Goal: Task Accomplishment & Management: Manage account settings

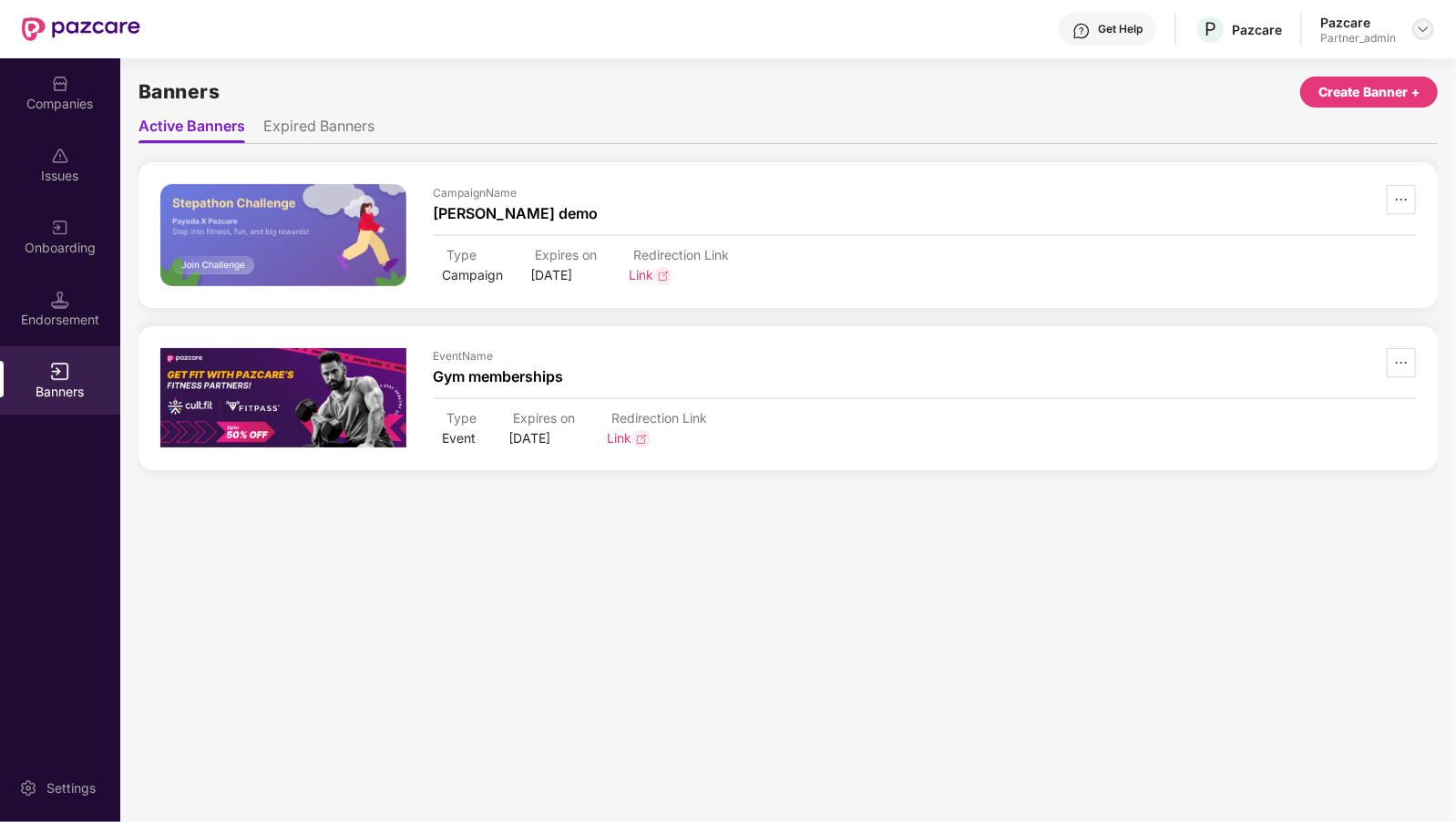
click at [1421, 24] on img at bounding box center [1423, 29] width 15 height 15
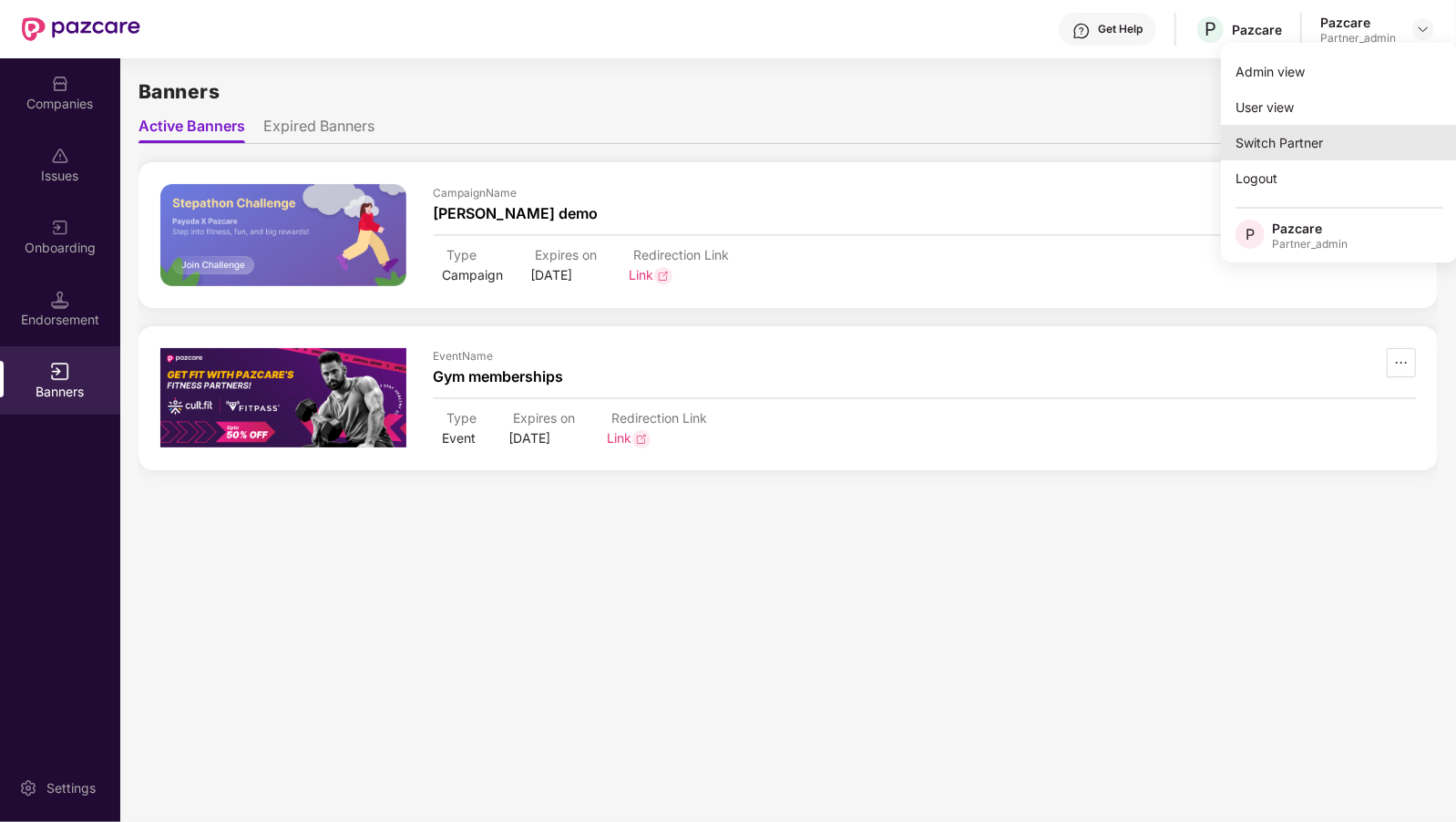
click at [1247, 141] on div "Switch Partner" at bounding box center [1339, 143] width 237 height 35
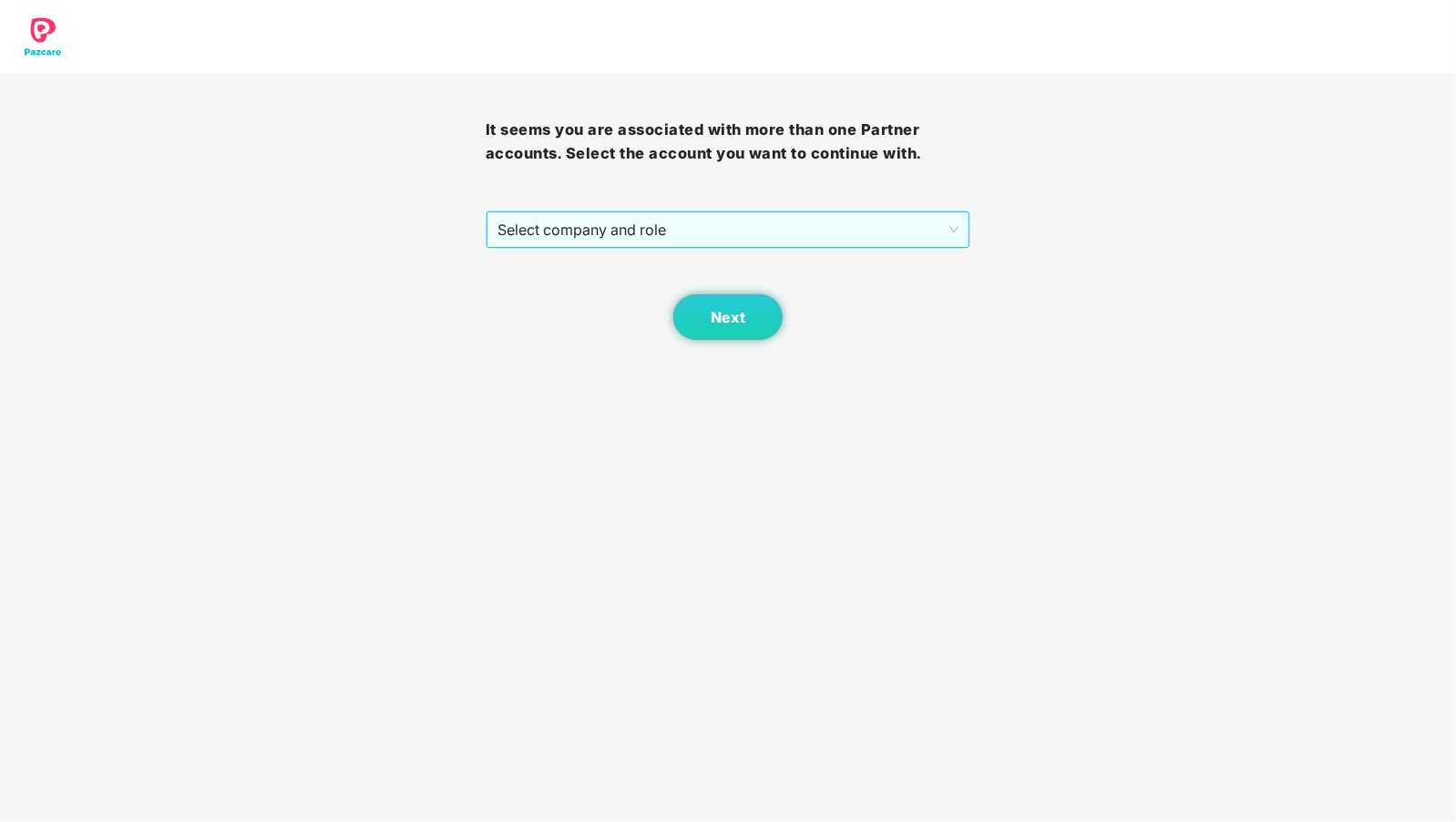
click at [526, 224] on span "Select company and role" at bounding box center [728, 229] width 462 height 35
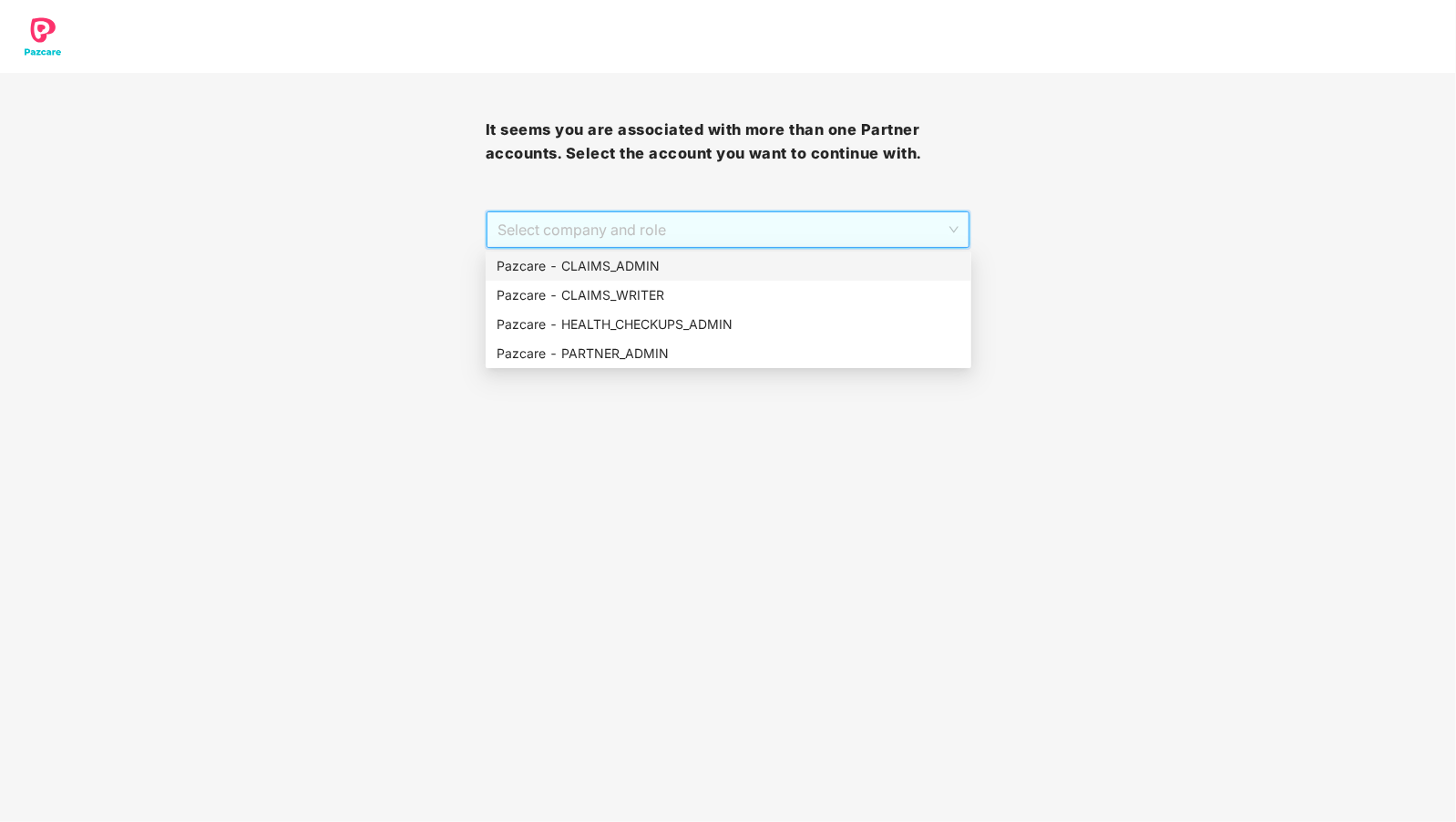
click at [593, 261] on div "Pazcare - CLAIMS_ADMIN" at bounding box center [728, 265] width 464 height 20
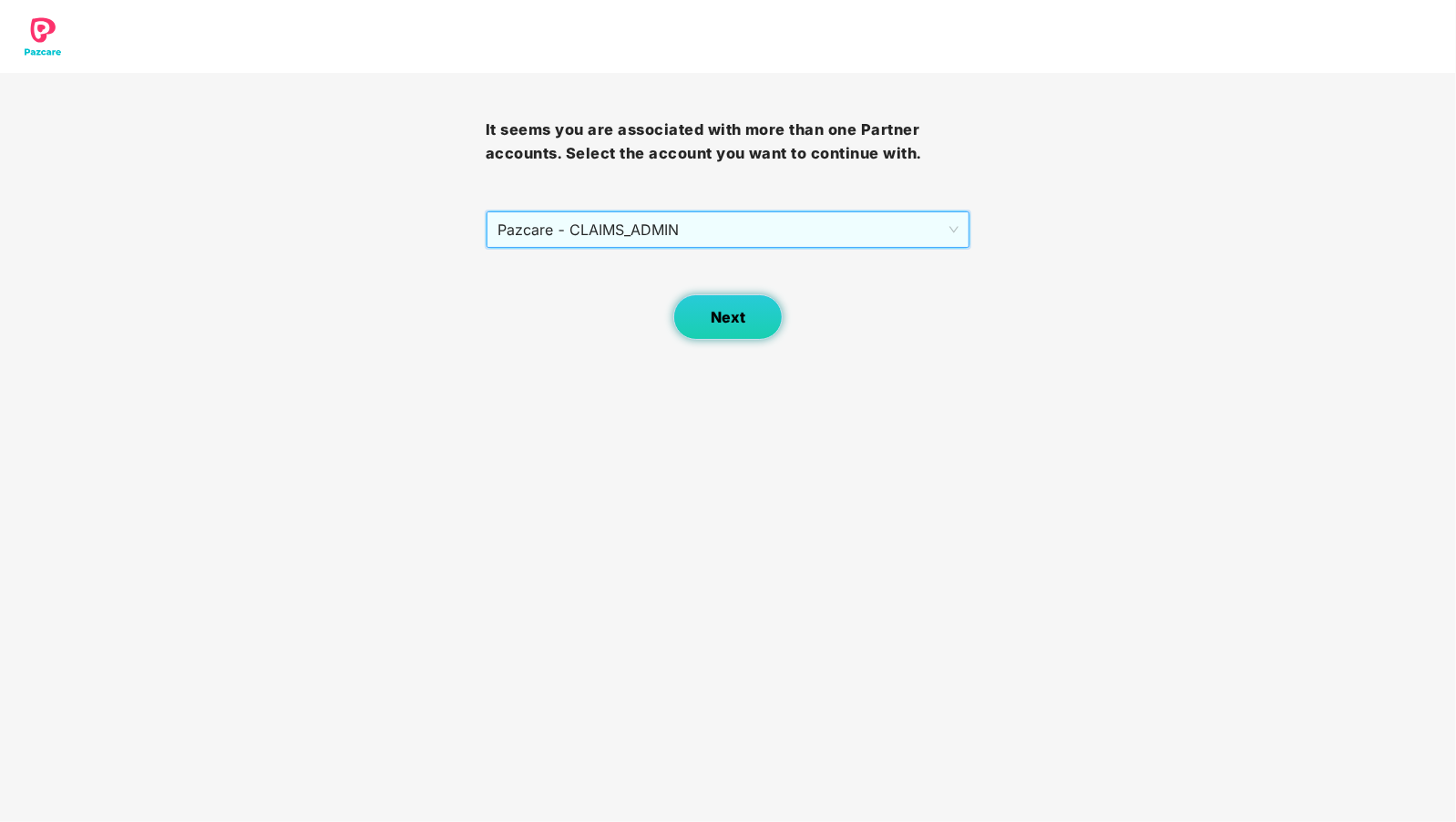
click at [733, 314] on span "Next" at bounding box center [728, 318] width 35 height 18
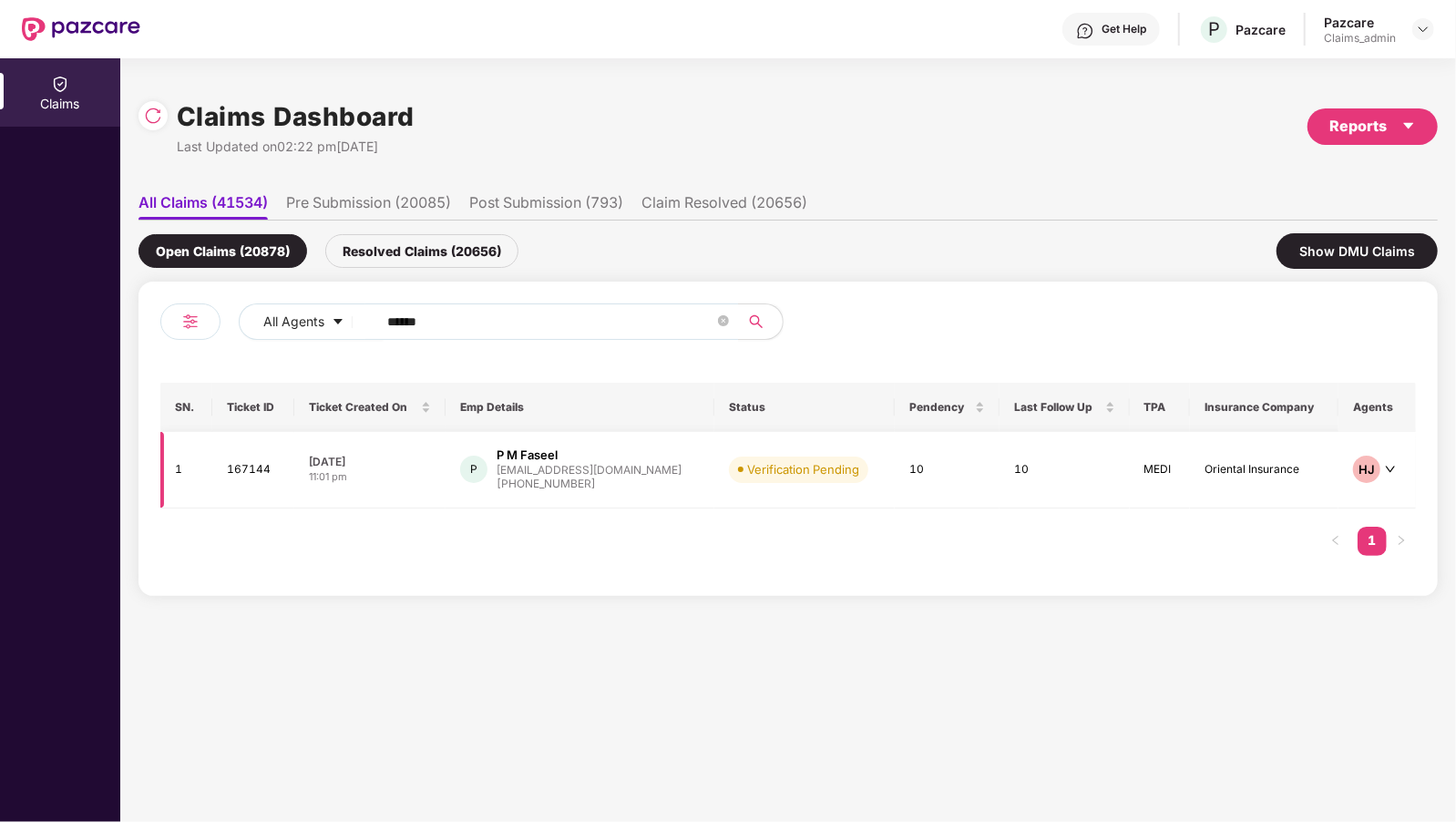
click at [553, 445] on td "P P M Faseel fasifazil2@outlook.com +919059998616" at bounding box center [580, 470] width 269 height 77
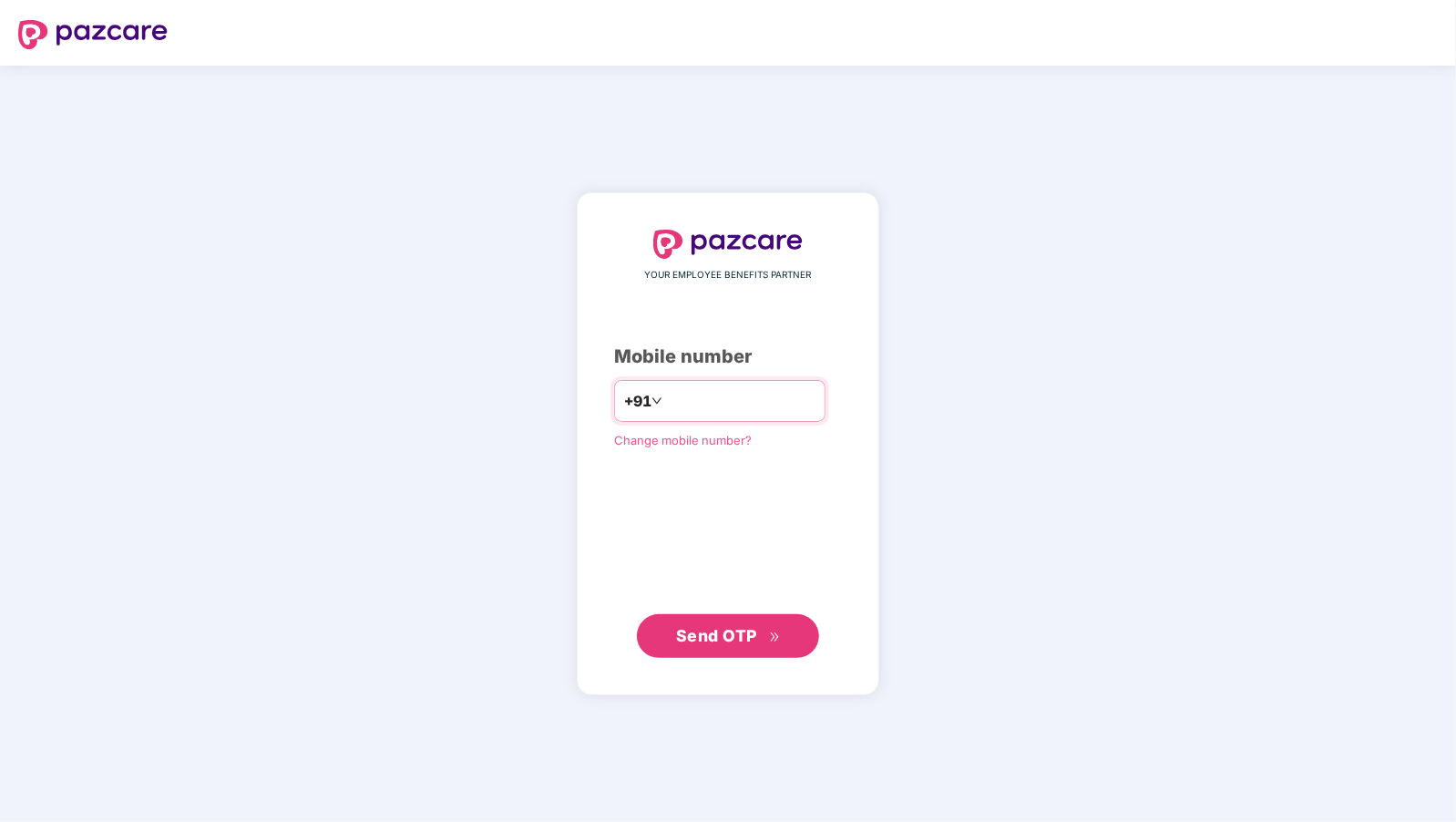
type input "**********"
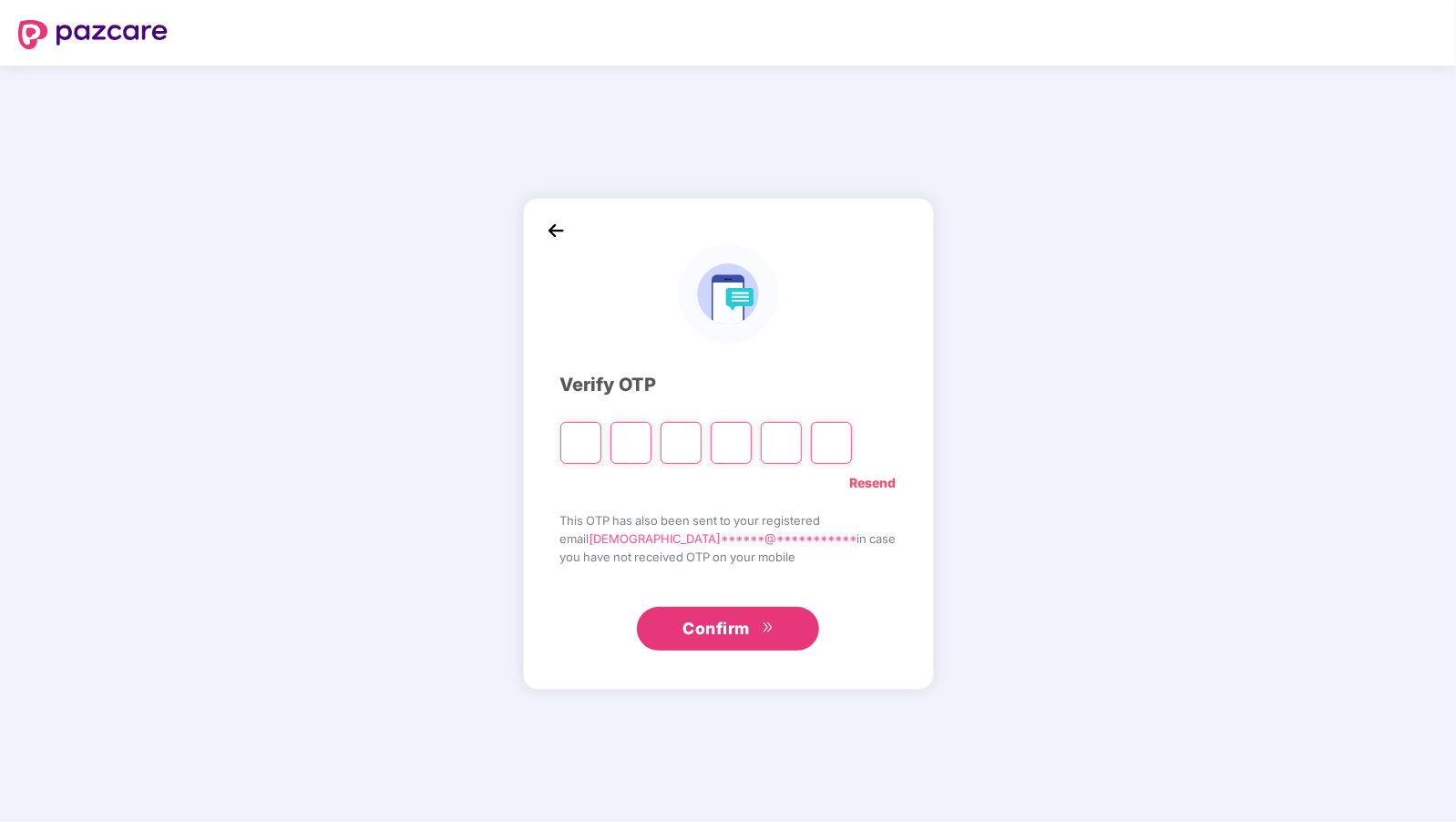
type input "*"
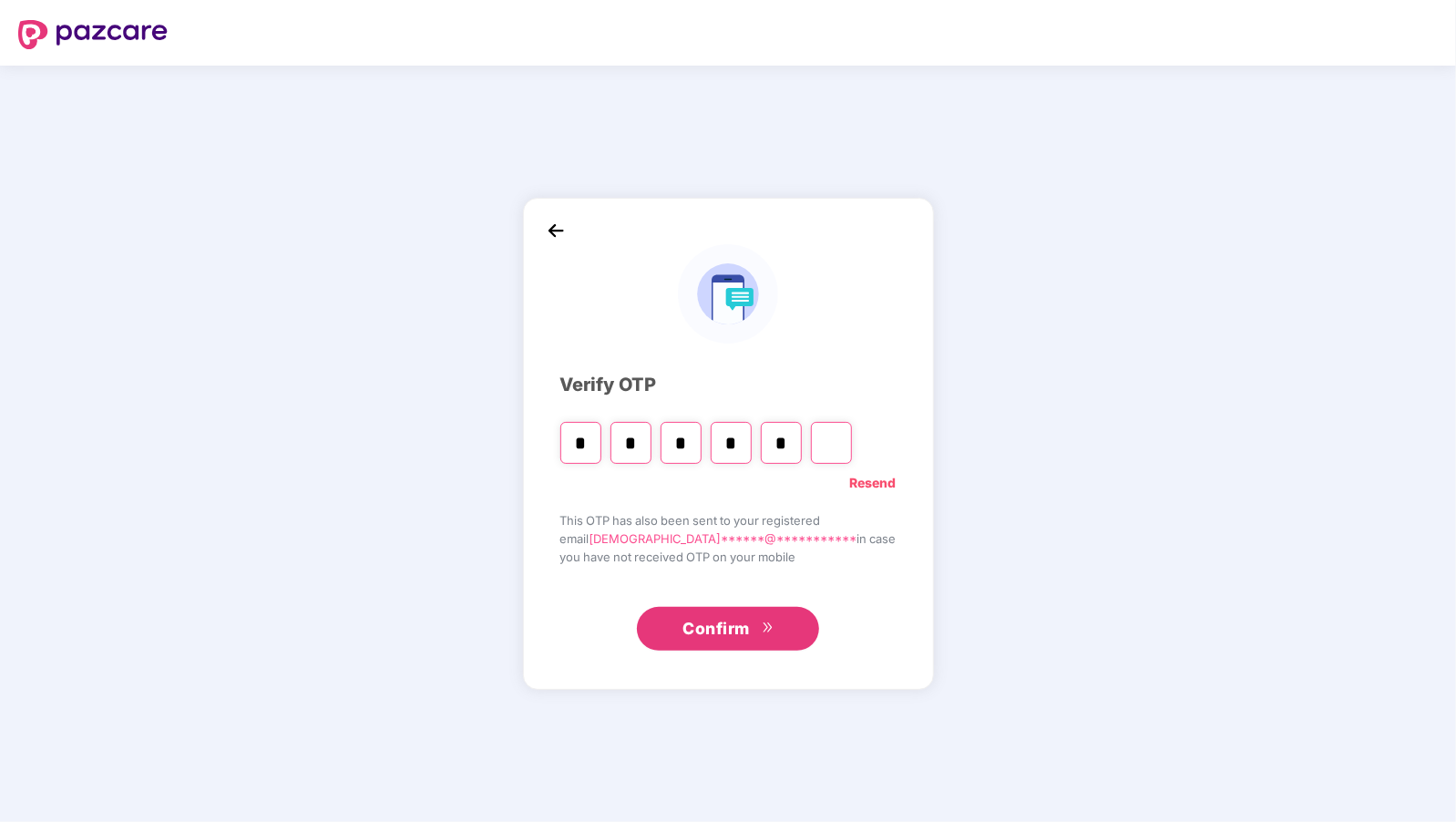
type input "*"
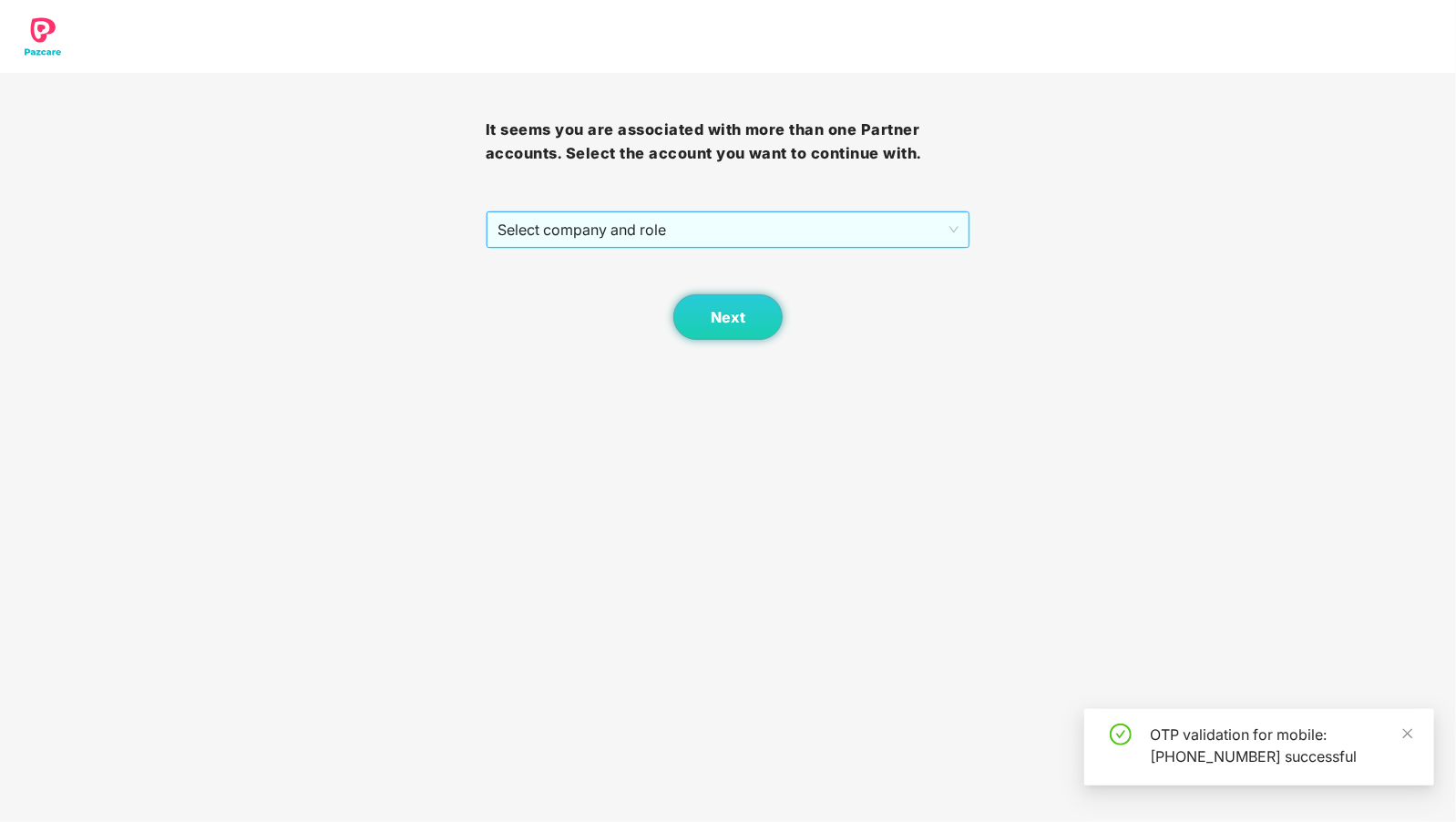
click at [668, 232] on span "Select company and role" at bounding box center [728, 229] width 462 height 35
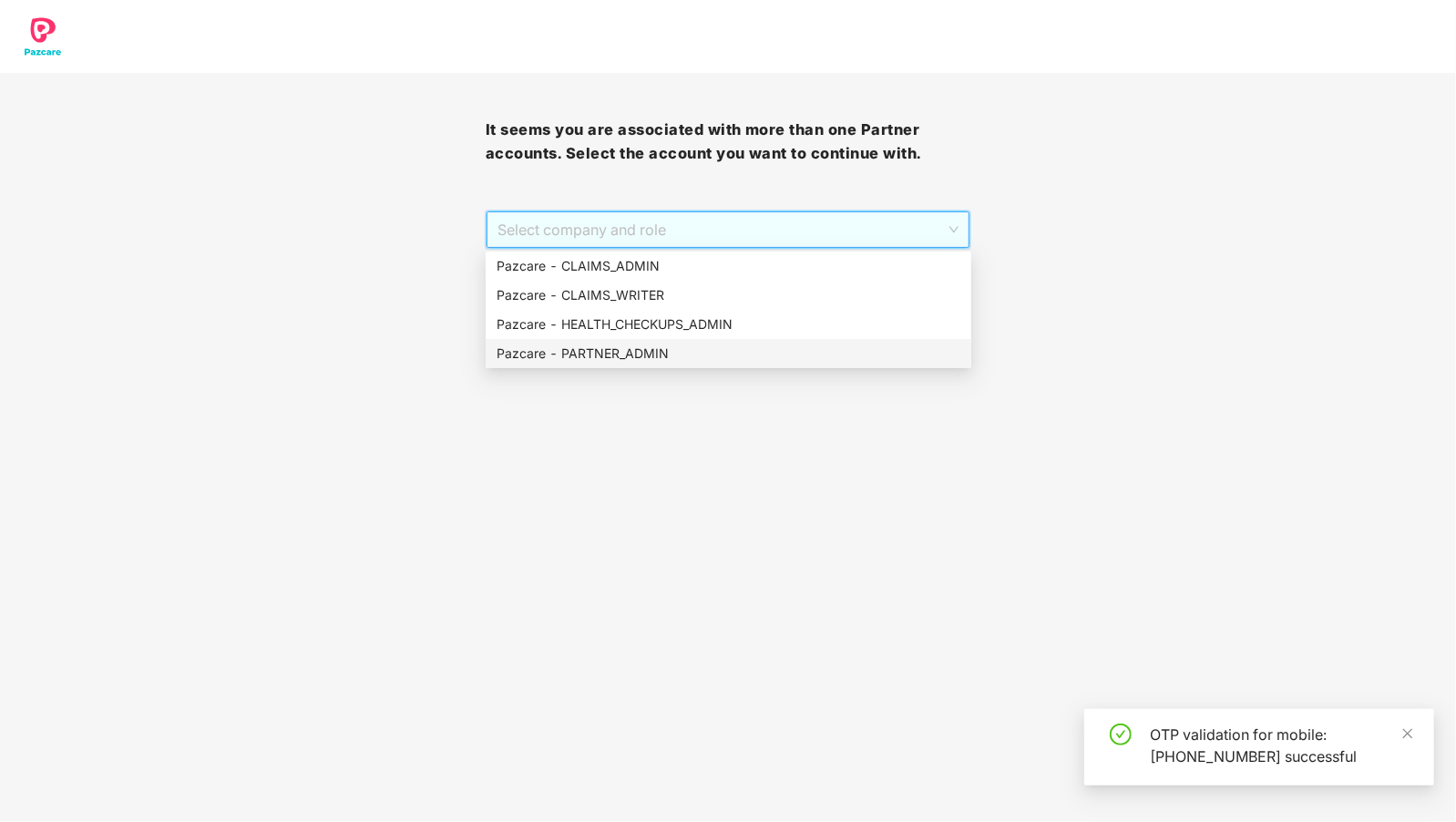
click at [576, 352] on div "Pazcare - PARTNER_ADMIN" at bounding box center [728, 353] width 464 height 20
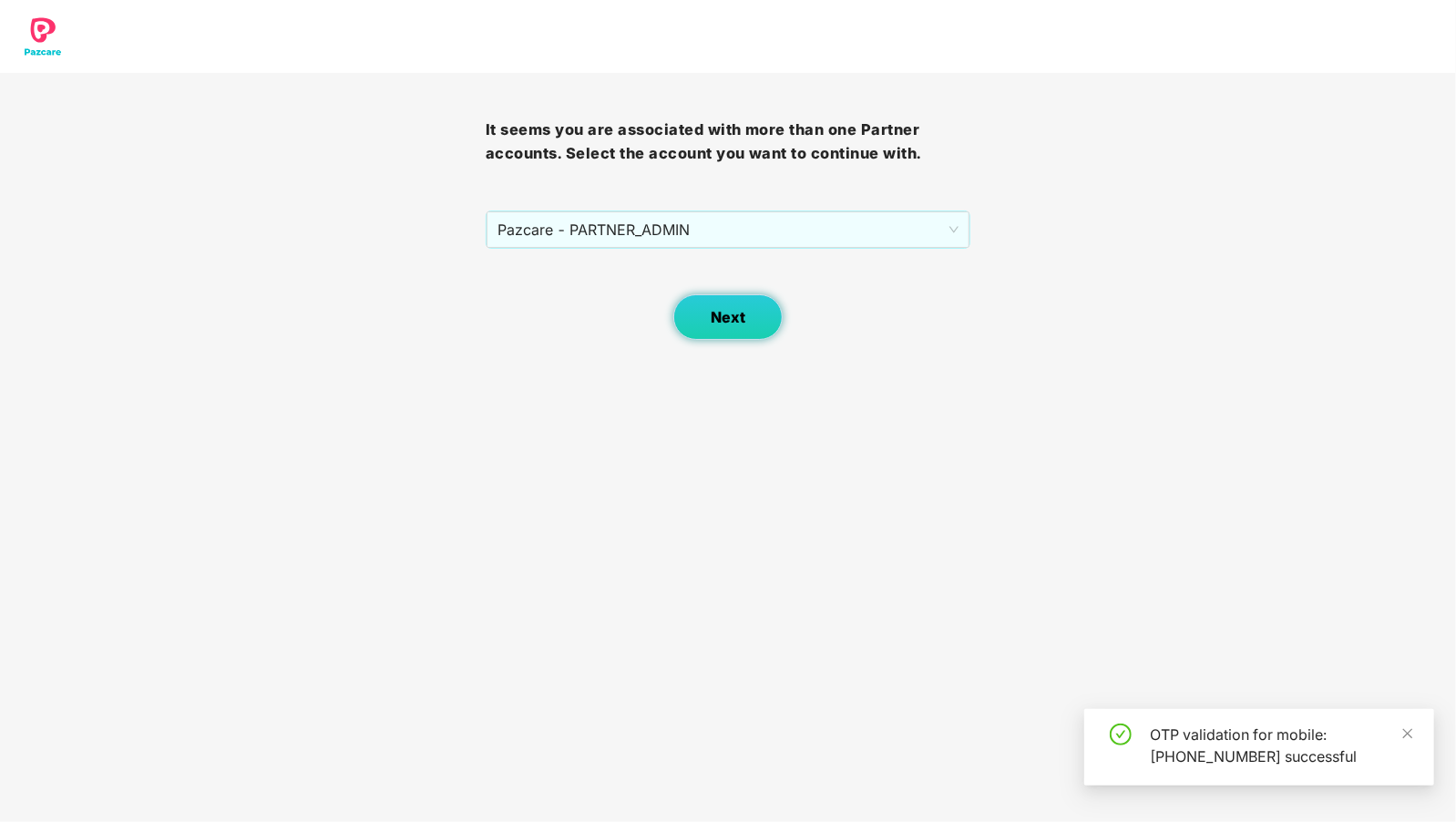
click at [703, 323] on button "Next" at bounding box center [728, 317] width 109 height 46
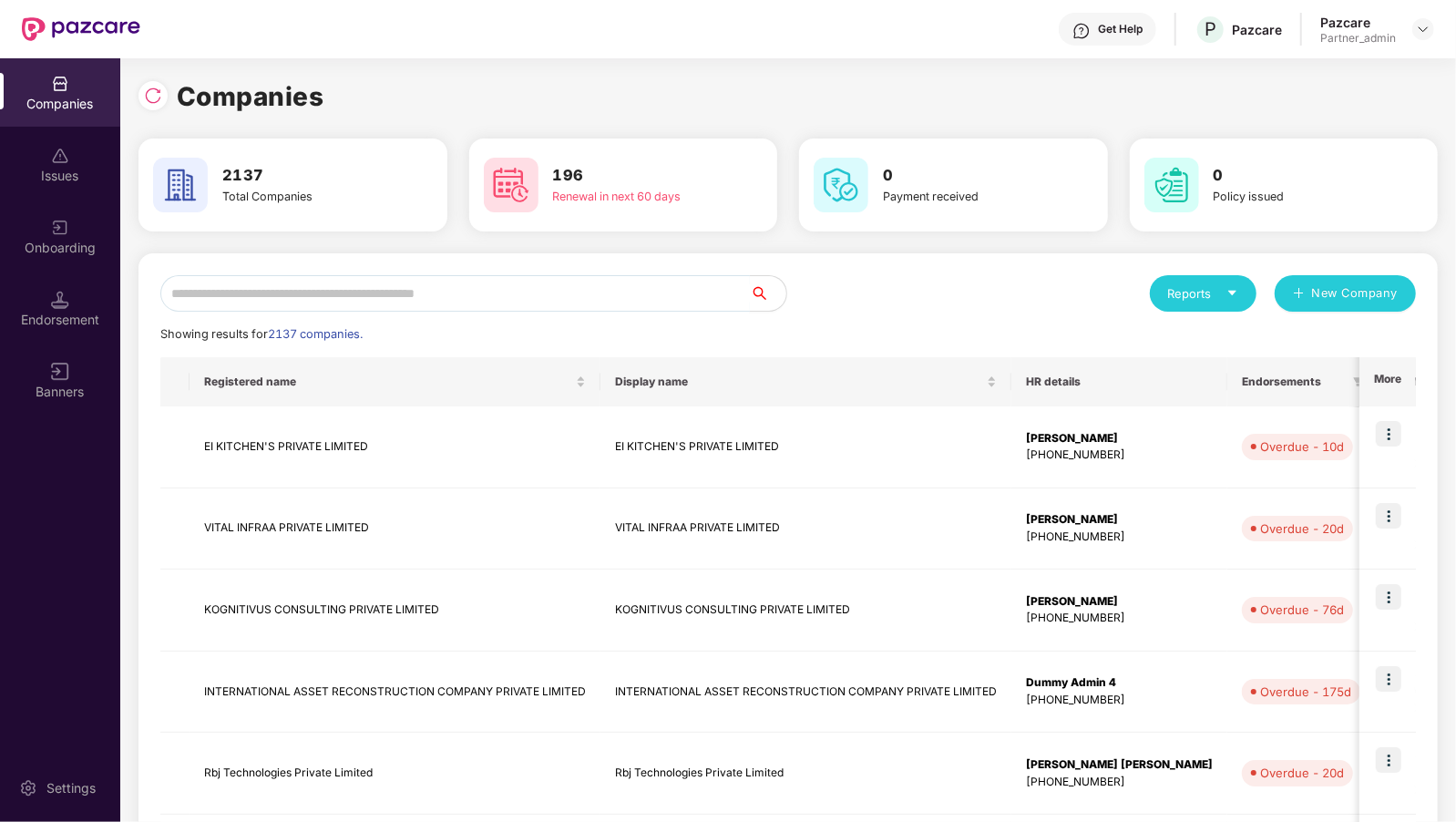
click at [205, 281] on input "text" at bounding box center [455, 293] width 589 height 36
click at [1422, 34] on img at bounding box center [1423, 29] width 15 height 15
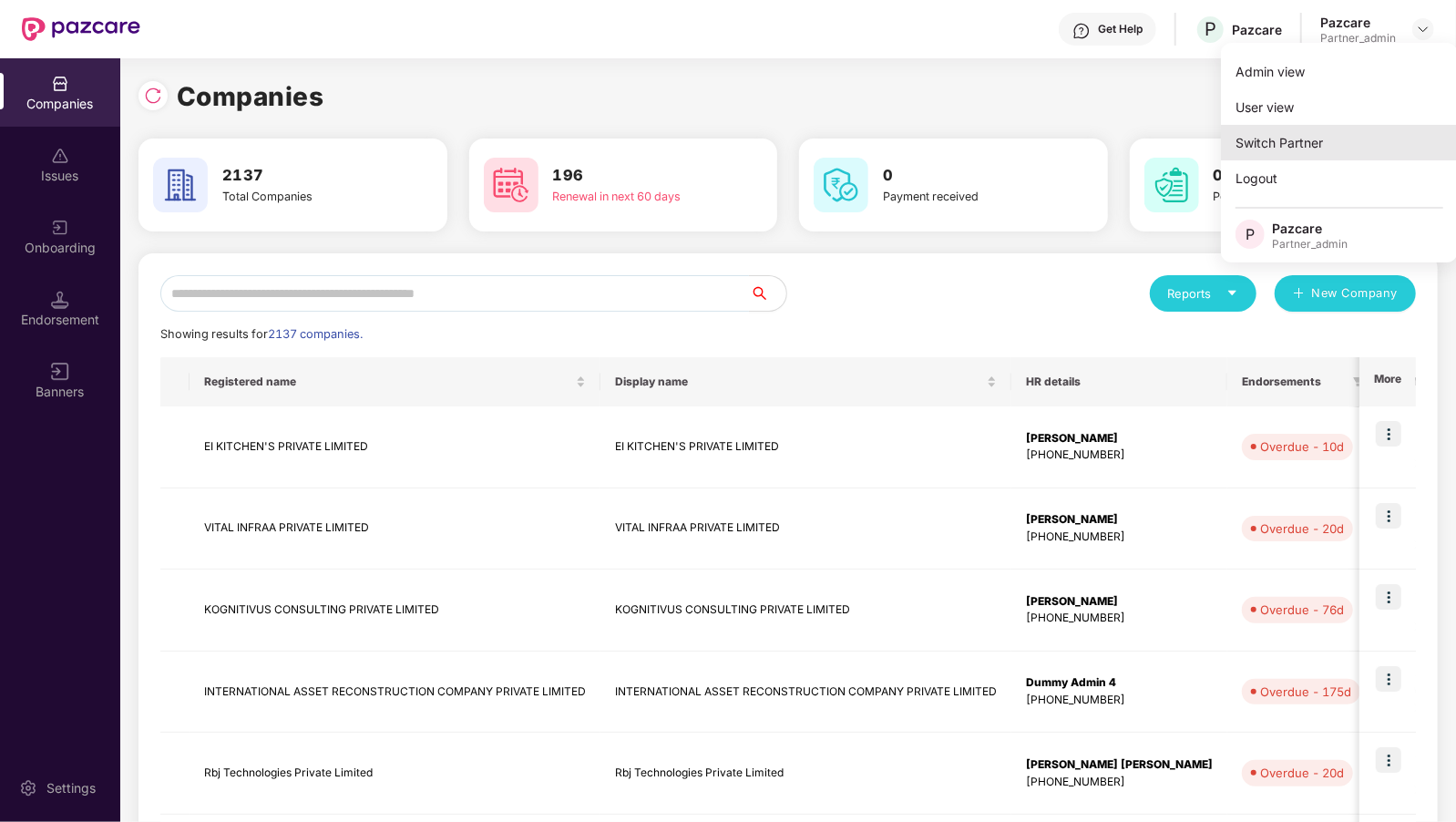
click at [1251, 149] on div "Switch Partner" at bounding box center [1339, 143] width 237 height 35
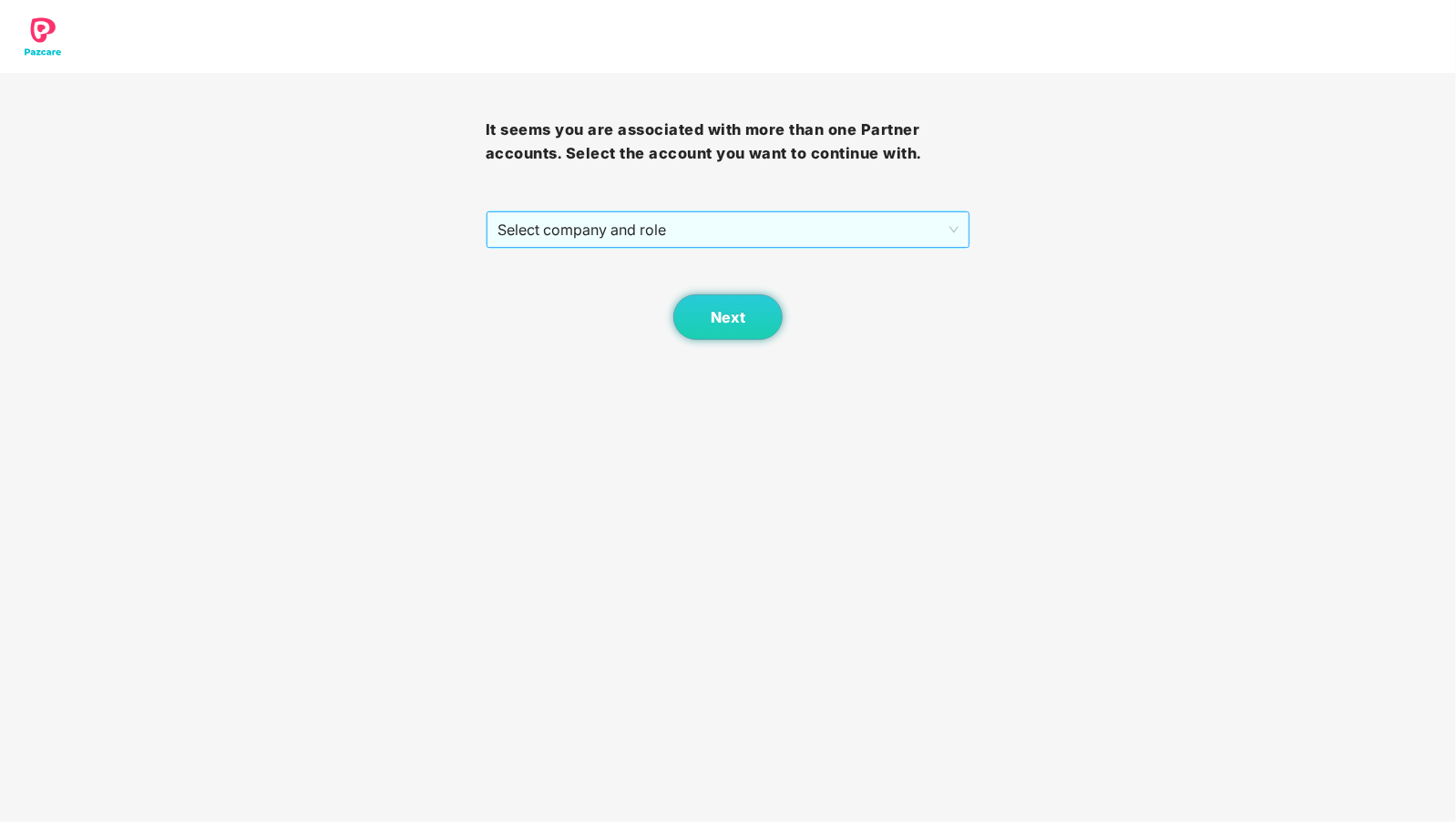
click at [798, 229] on span "Select company and role" at bounding box center [728, 229] width 462 height 35
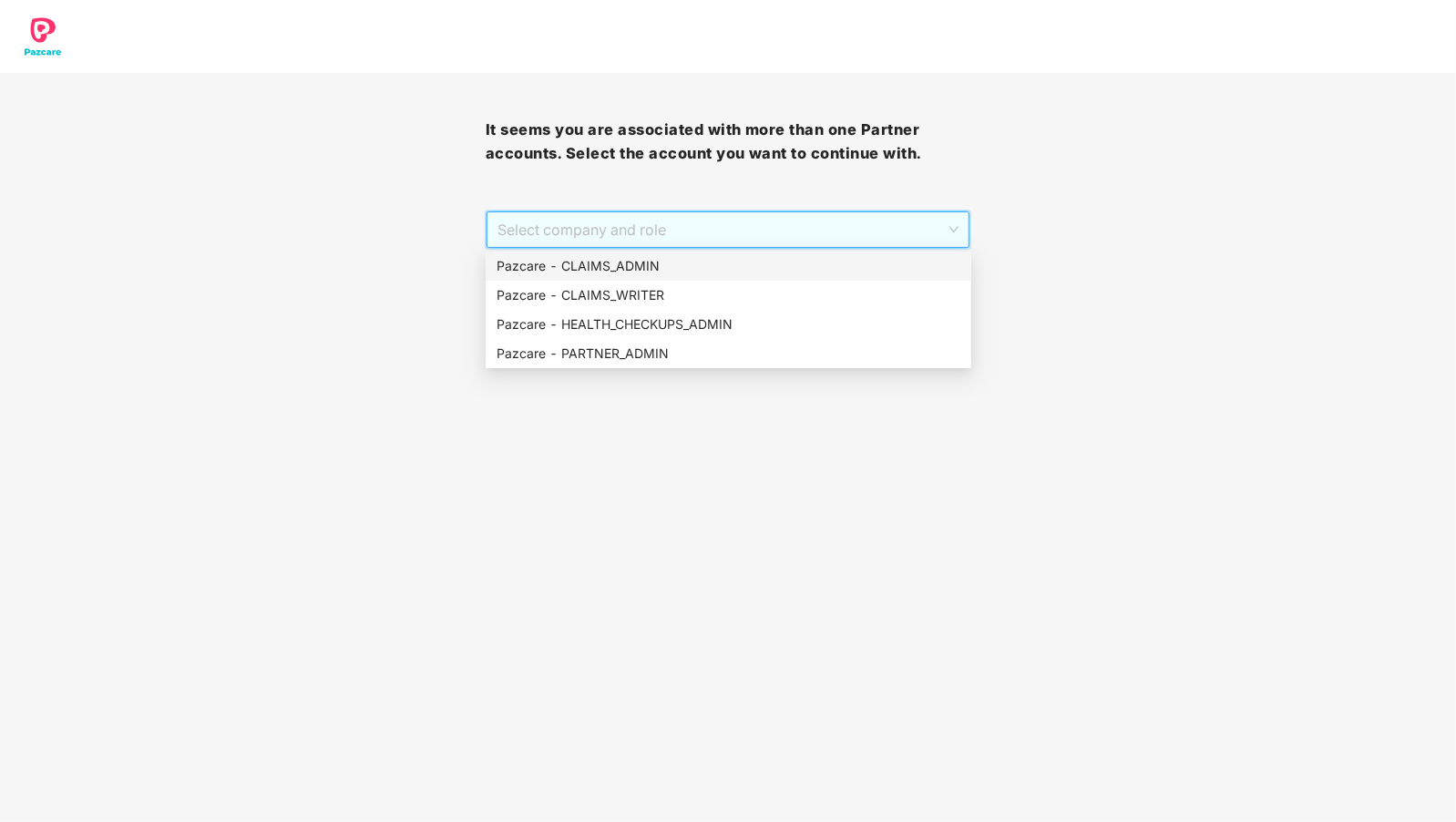
click at [736, 271] on div "Pazcare - CLAIMS_ADMIN" at bounding box center [728, 265] width 464 height 20
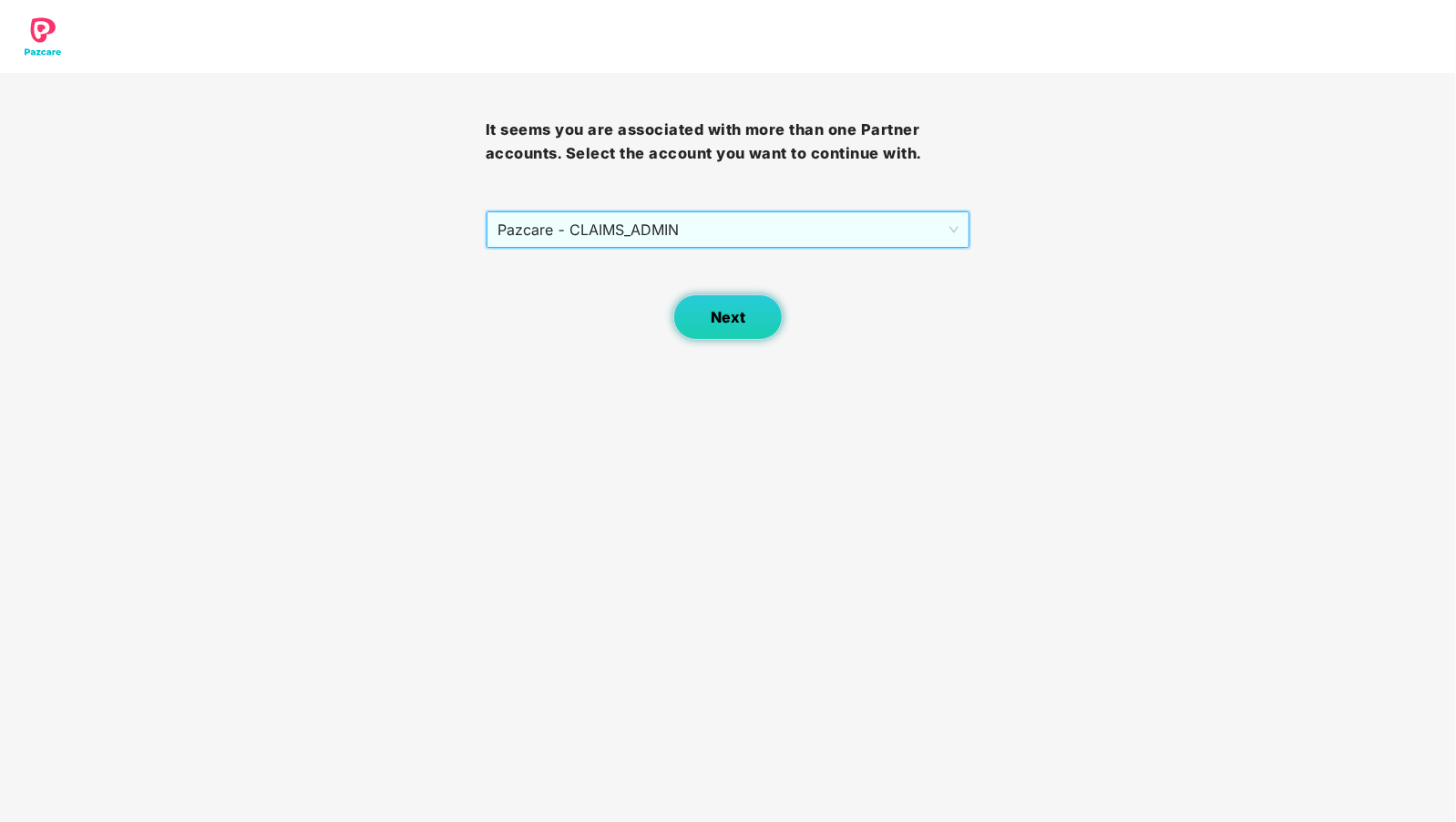
click at [727, 296] on button "Next" at bounding box center [728, 317] width 109 height 46
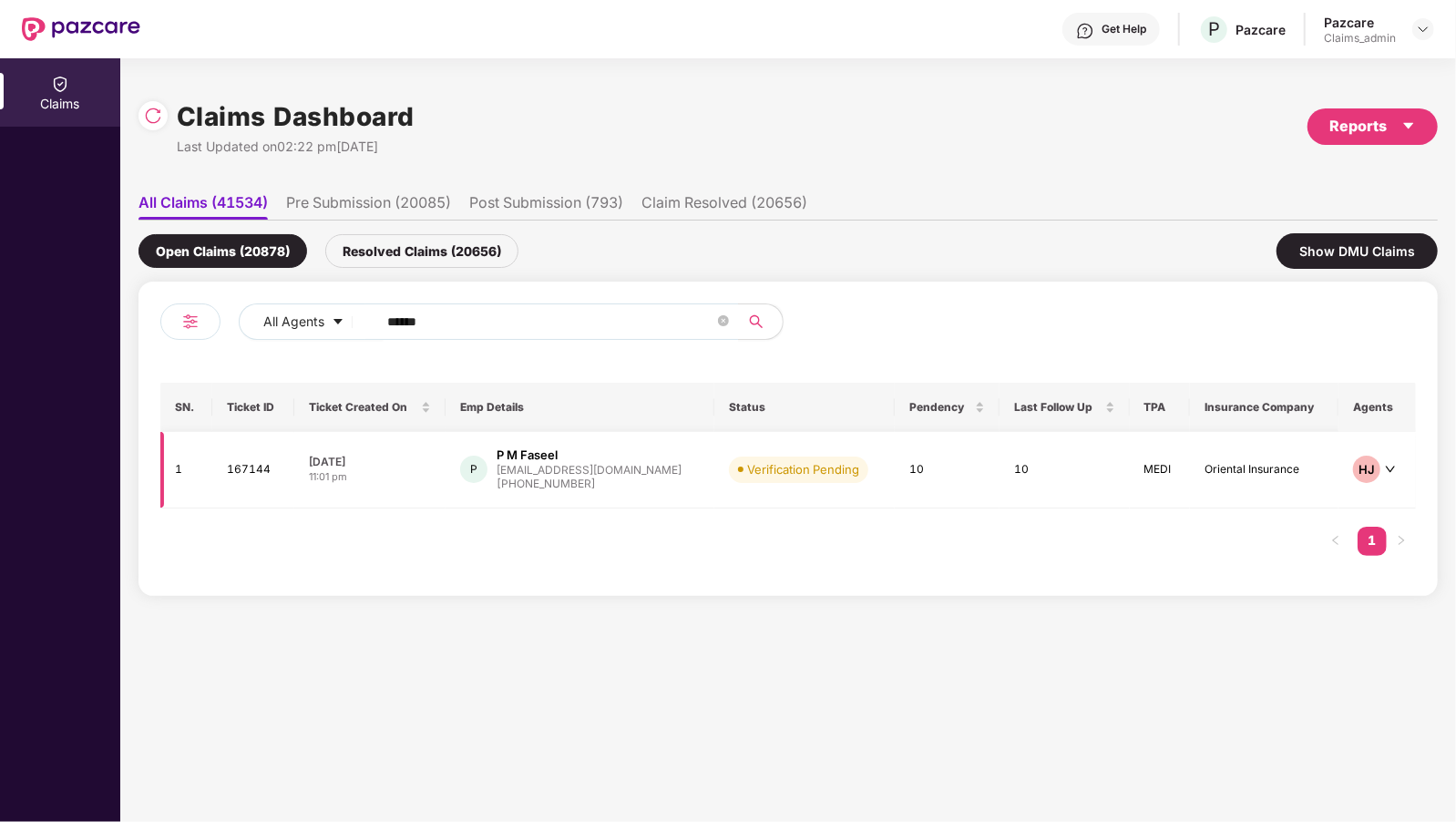
click at [585, 480] on div "[PHONE_NUMBER]" at bounding box center [589, 484] width 185 height 18
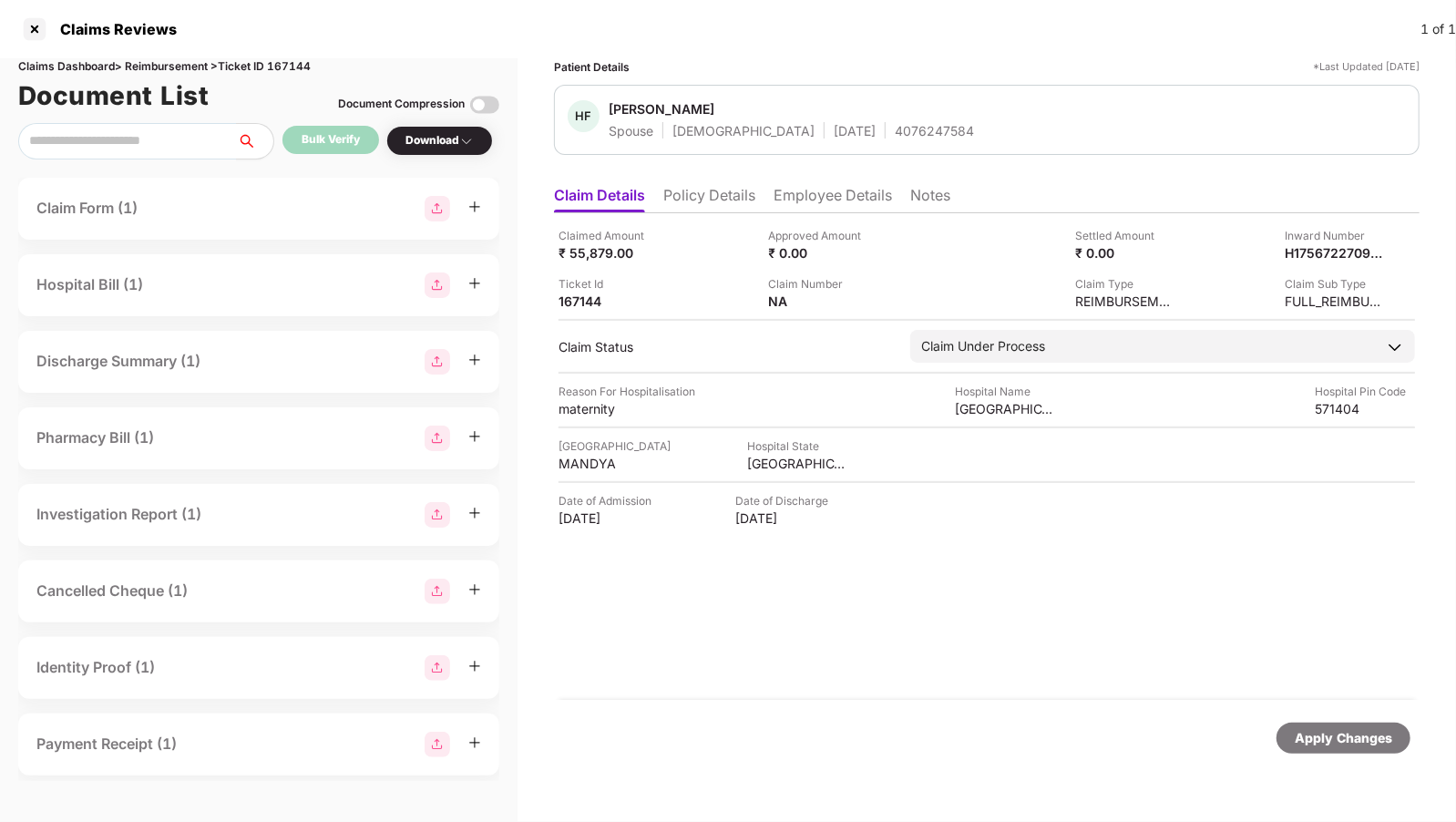
click at [808, 206] on li "Employee Details" at bounding box center [832, 199] width 119 height 26
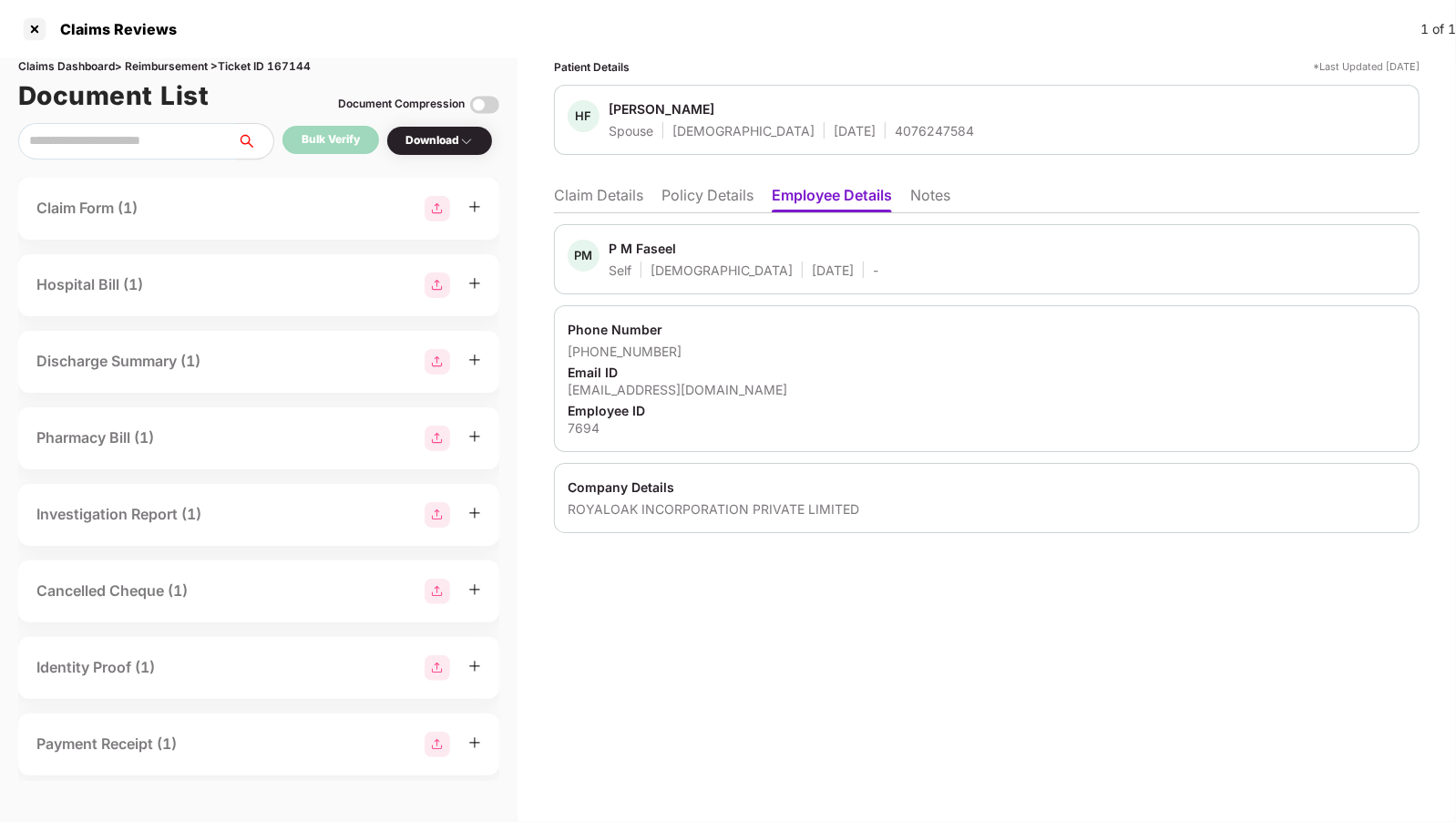
click at [710, 199] on li "Policy Details" at bounding box center [707, 199] width 92 height 26
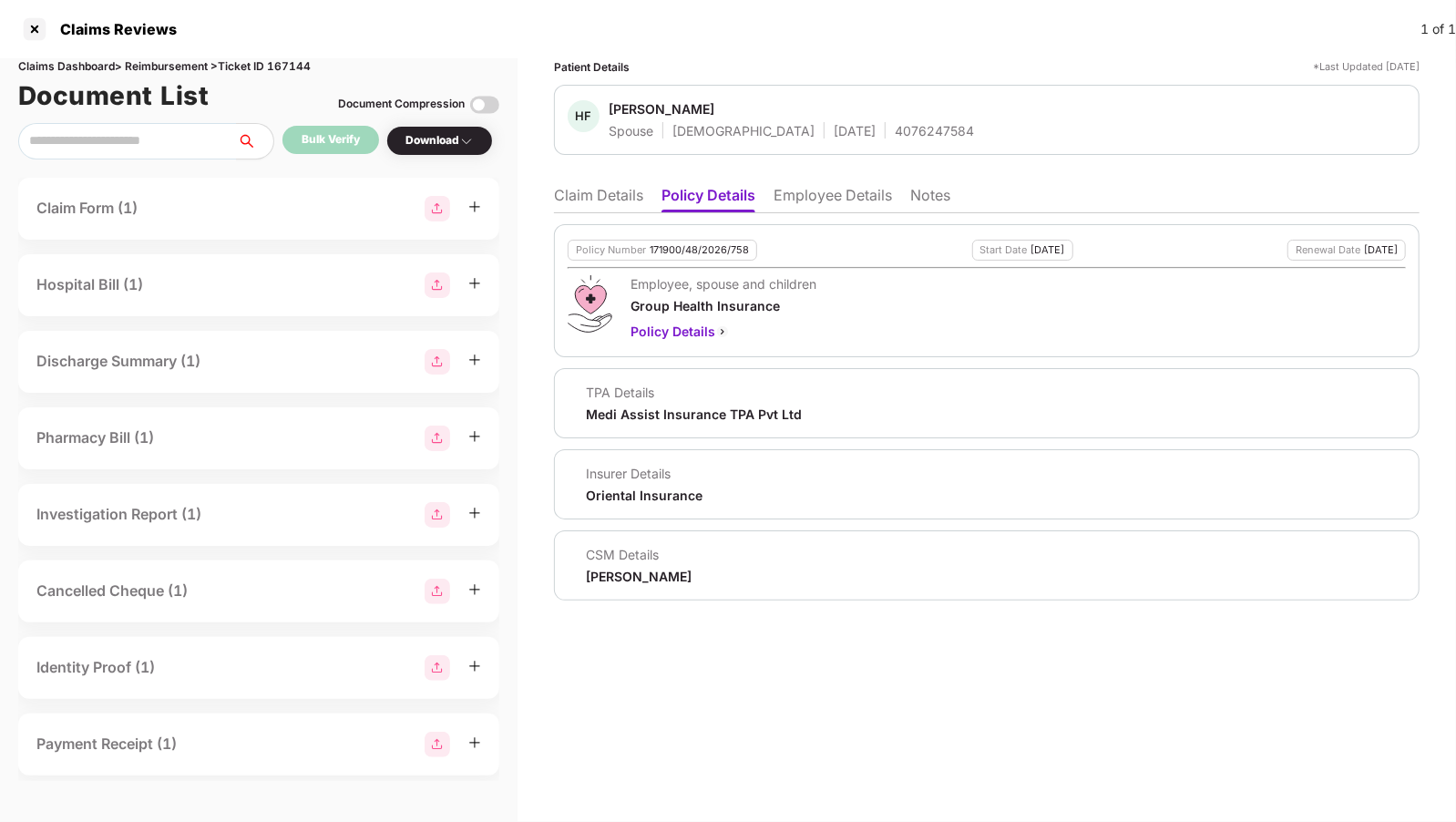
click at [807, 191] on li "Employee Details" at bounding box center [832, 199] width 119 height 26
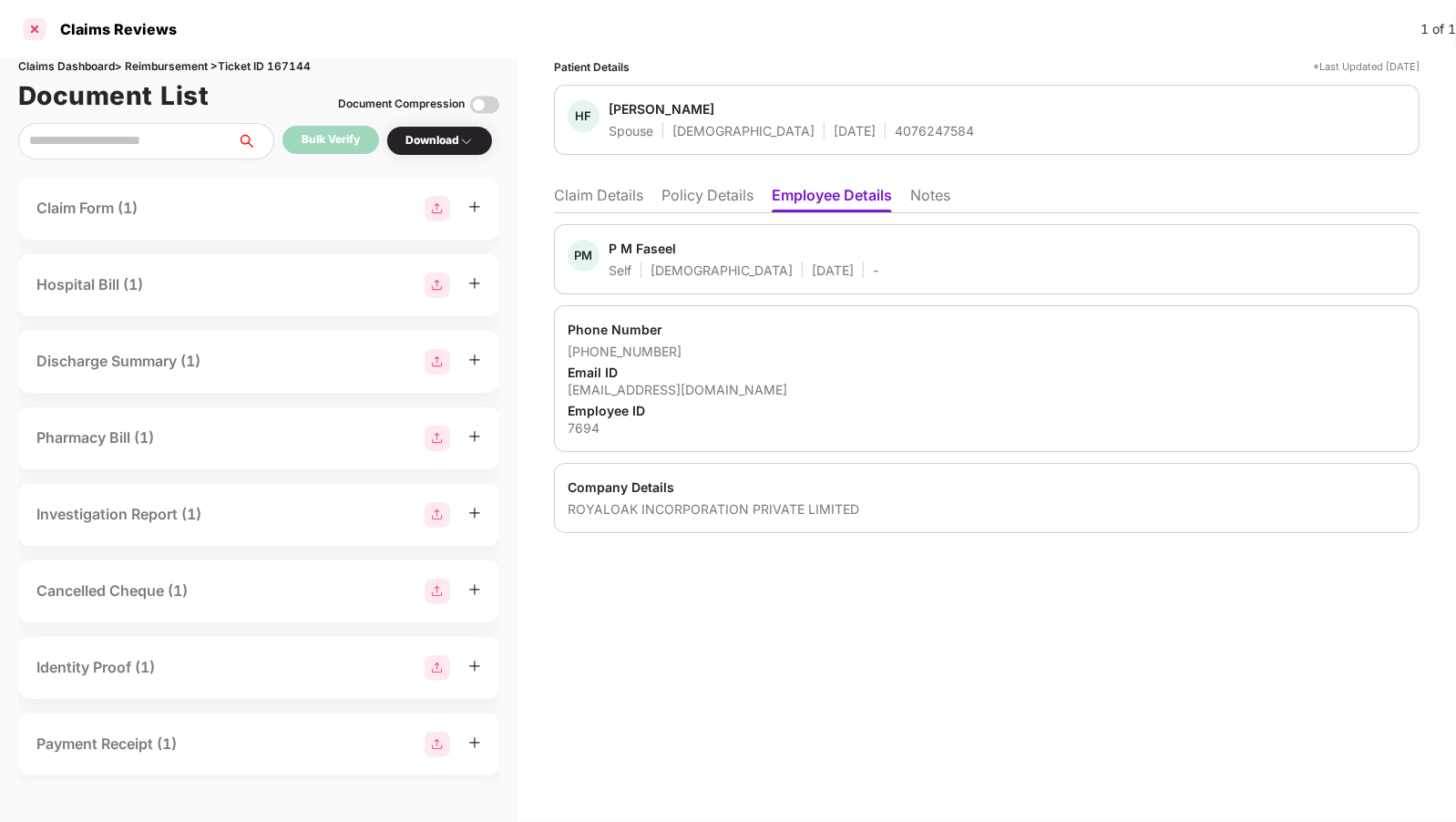
click at [34, 31] on div at bounding box center [34, 29] width 29 height 29
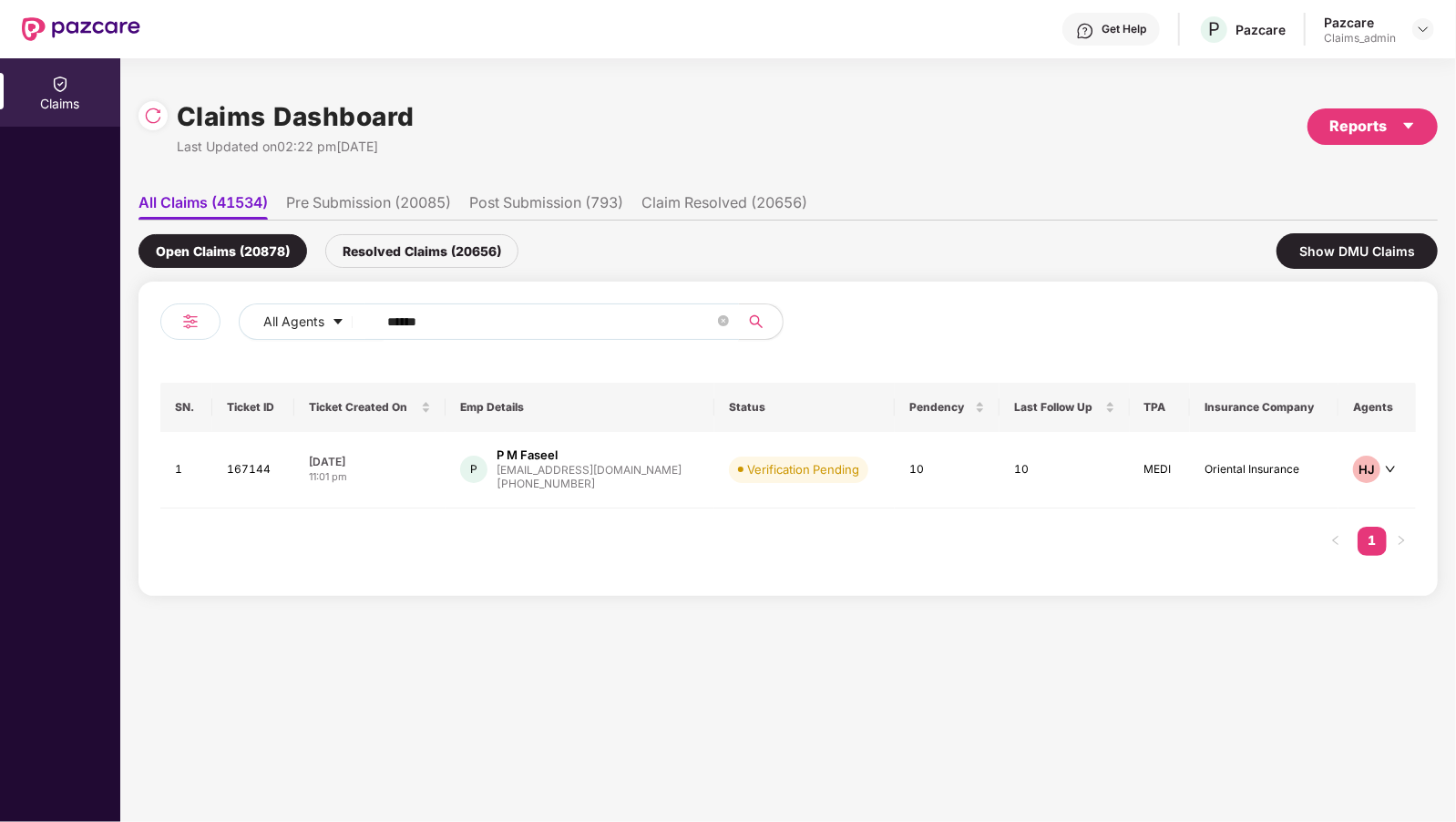
click at [439, 324] on input "******" at bounding box center [551, 321] width 327 height 27
paste input "text"
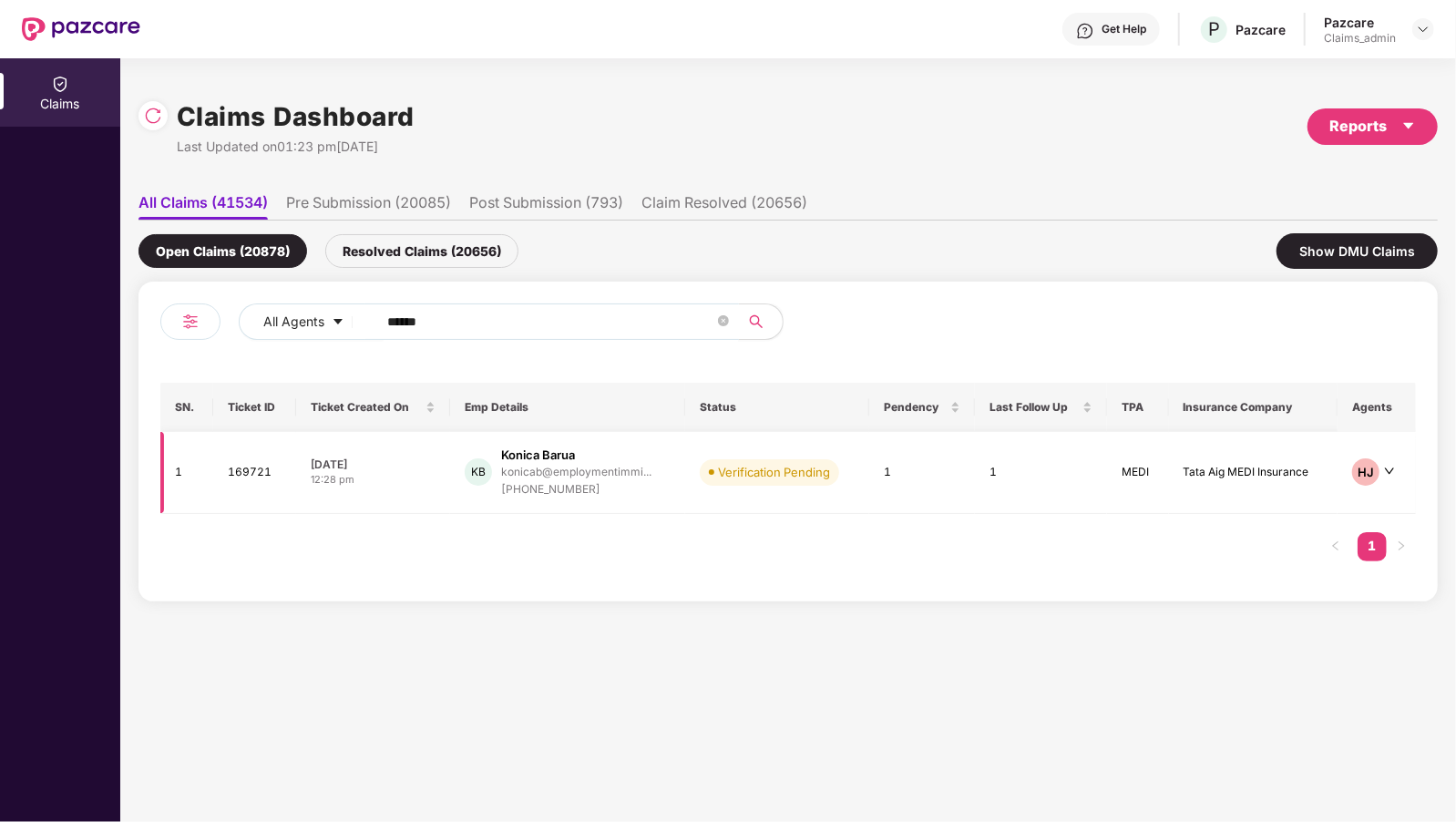
type input "******"
click at [497, 461] on div "KB Konica [PERSON_NAME]... [PHONE_NUMBER]" at bounding box center [568, 473] width 206 height 52
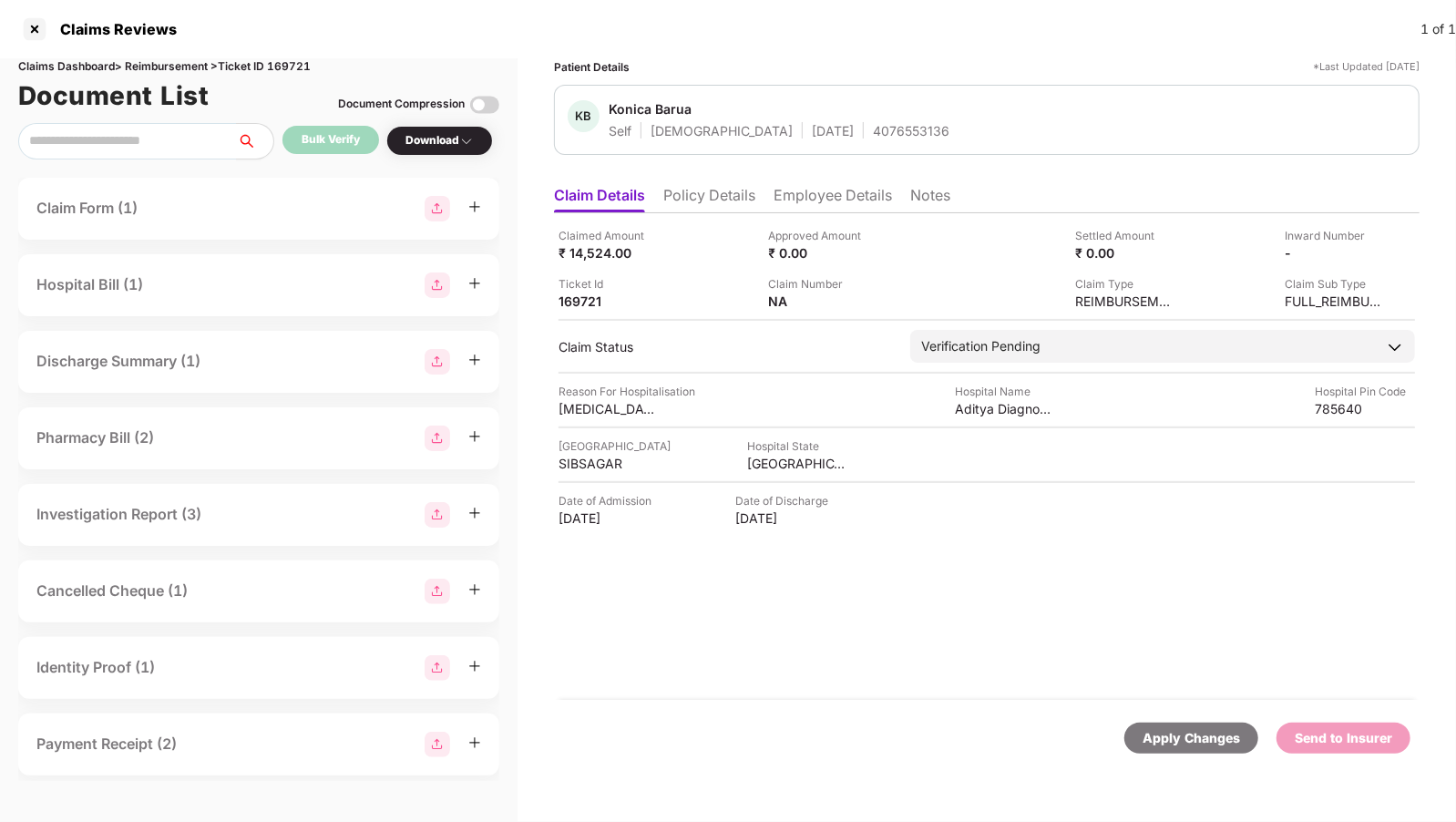
click at [791, 187] on li "Employee Details" at bounding box center [832, 199] width 119 height 26
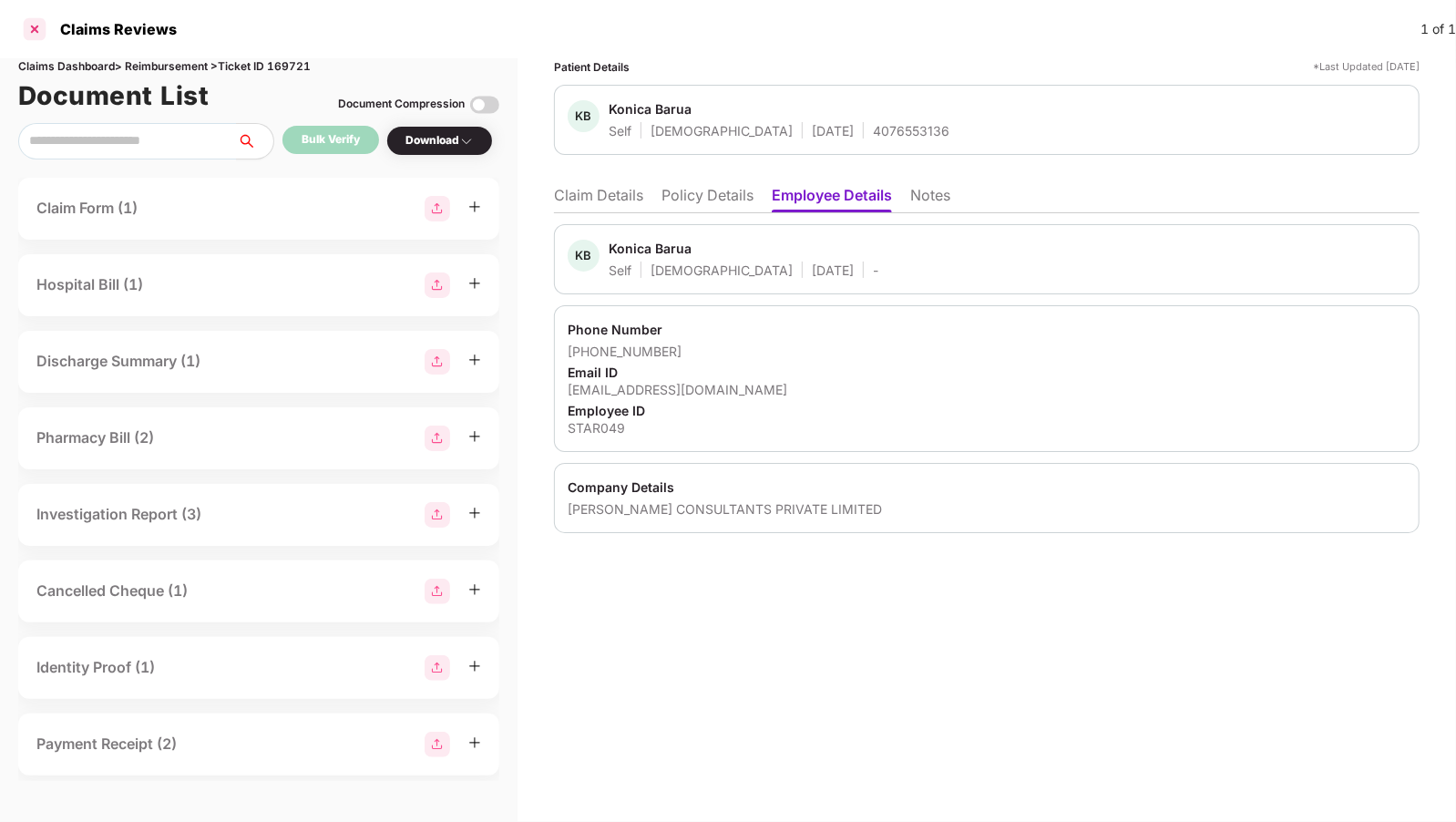
click at [28, 19] on div at bounding box center [34, 29] width 29 height 29
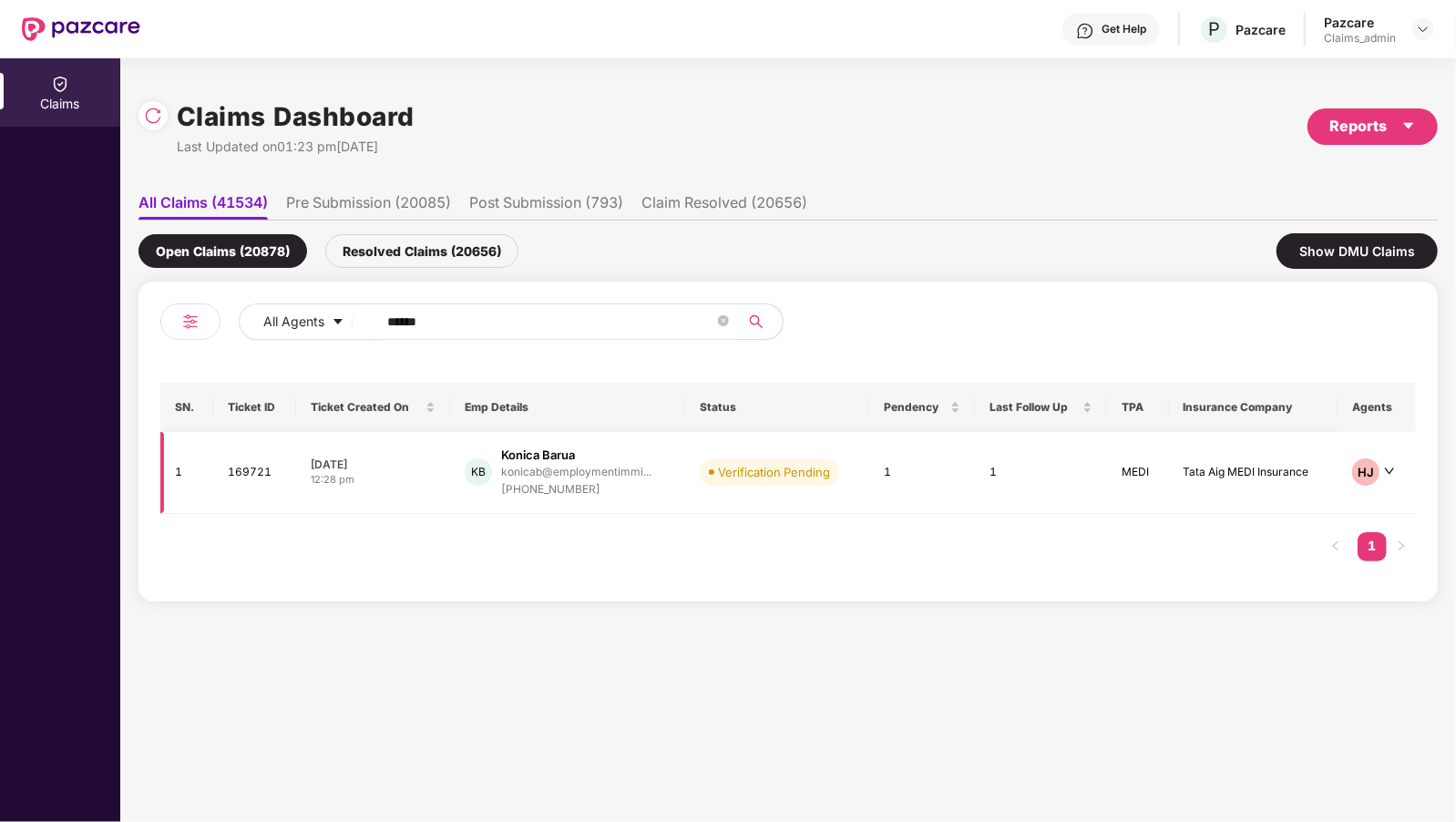
click at [559, 449] on div "Konica Barua" at bounding box center [538, 455] width 74 height 18
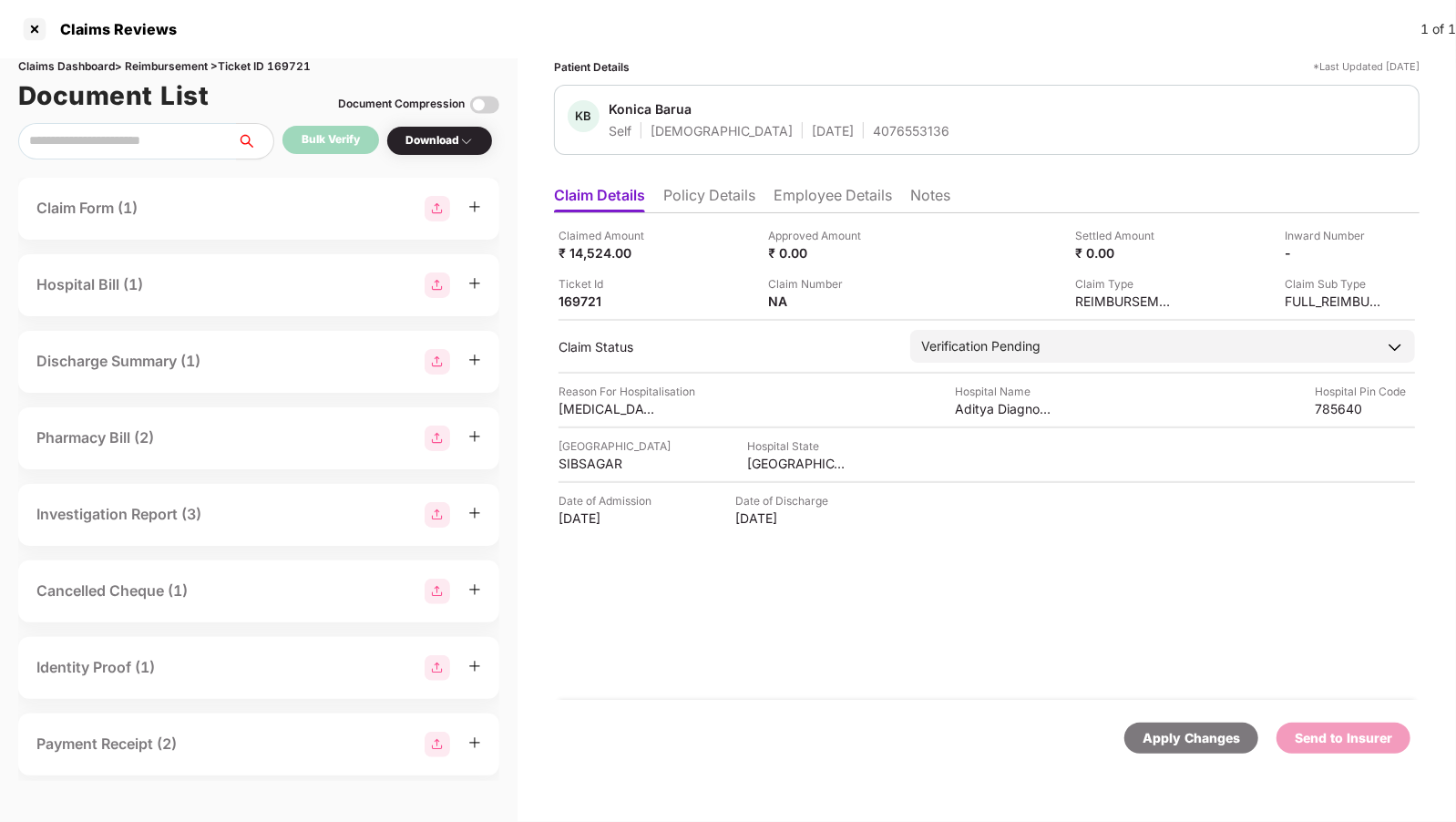
click at [818, 182] on ul "Claim Details Policy Details Employee Details Notes" at bounding box center [986, 194] width 866 height 36
click at [807, 194] on li "Employee Details" at bounding box center [832, 199] width 119 height 26
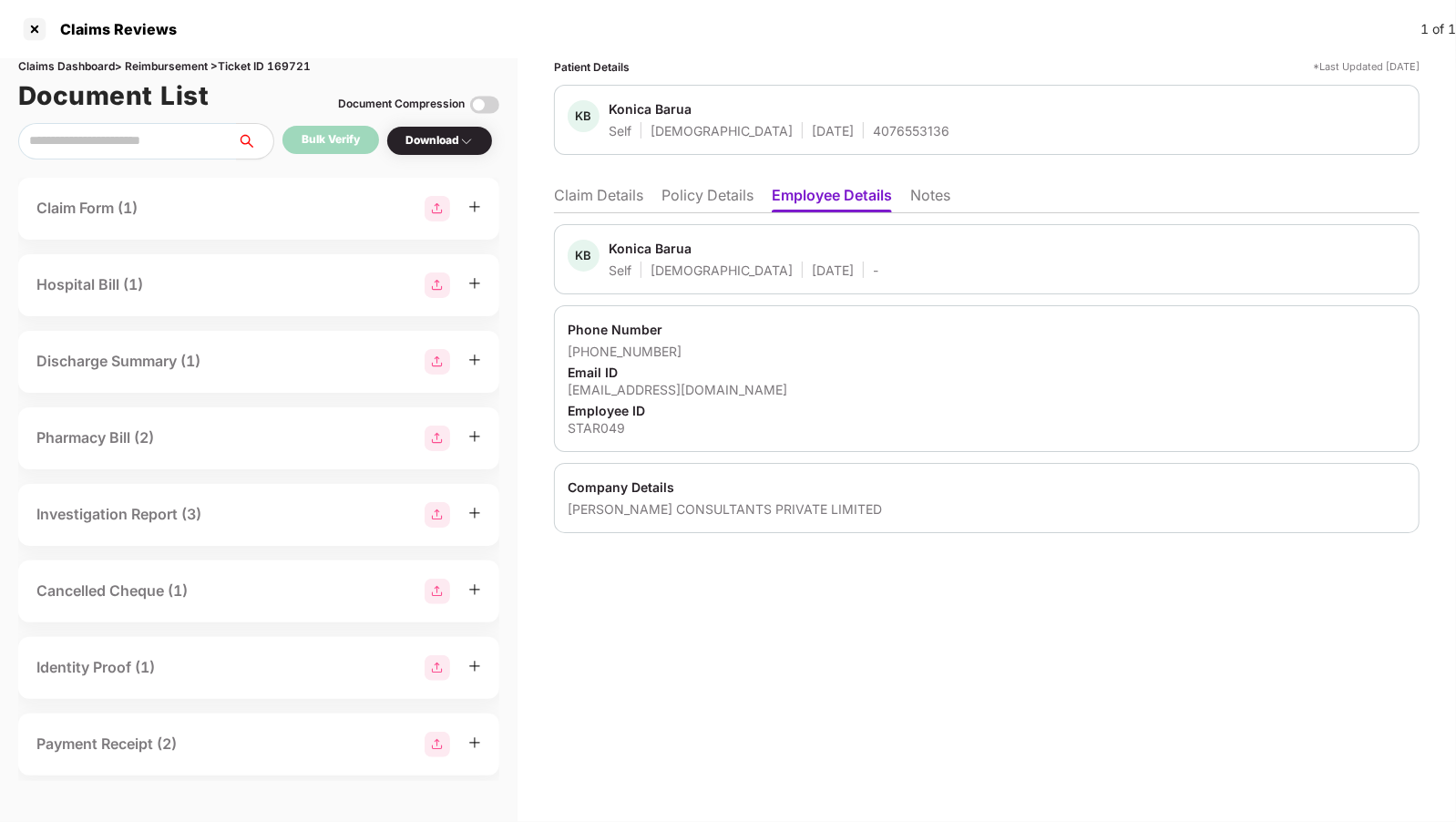
click at [685, 501] on div "[PERSON_NAME] CONSULTANTS PRIVATE LIMITED" at bounding box center [987, 509] width 839 height 18
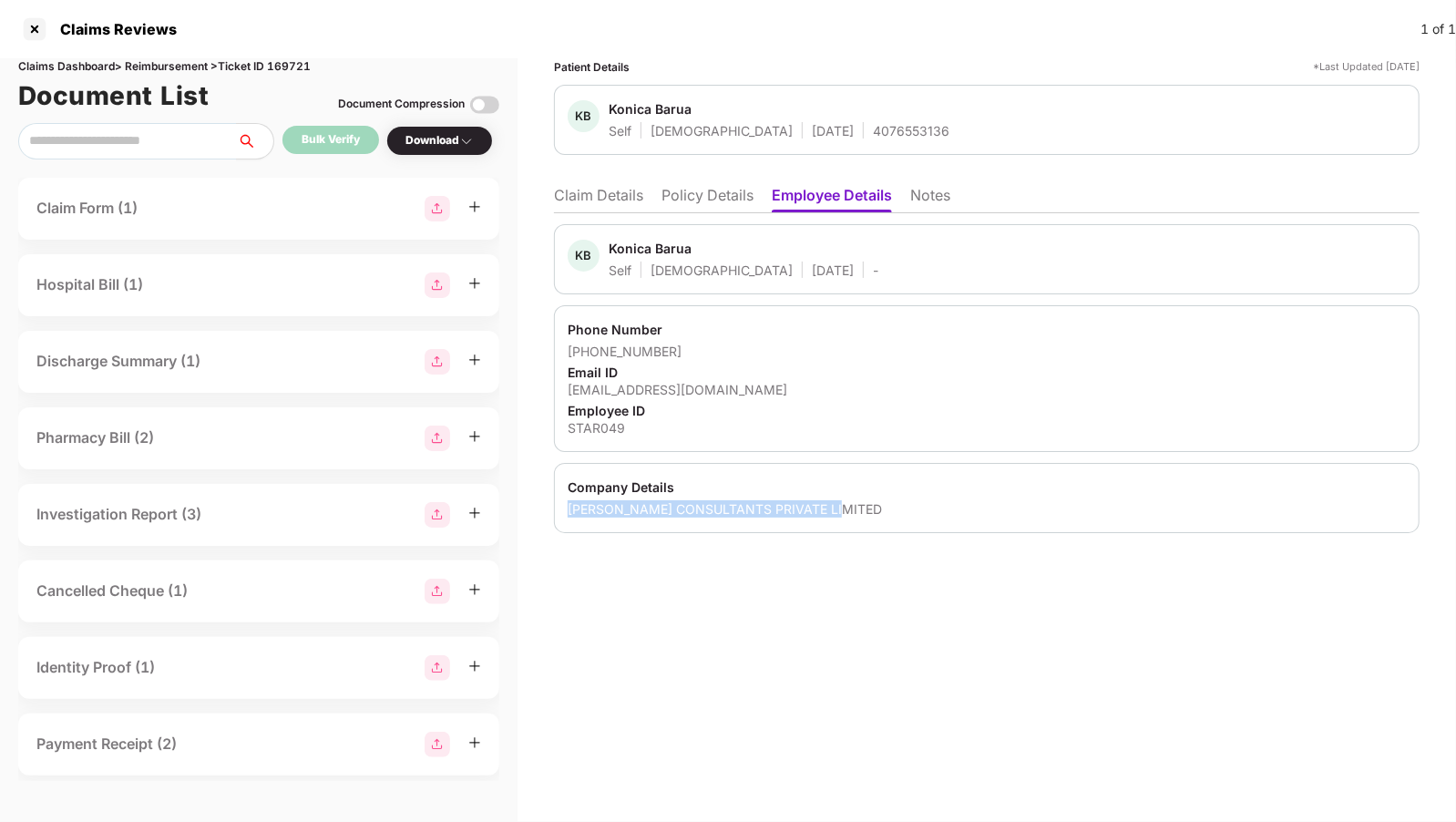
click at [685, 501] on div "[PERSON_NAME] CONSULTANTS PRIVATE LIMITED" at bounding box center [987, 509] width 839 height 18
copy div "[PERSON_NAME] CONSULTANTS PRIVATE LIMITED"
click at [719, 191] on li "Policy Details" at bounding box center [707, 199] width 92 height 26
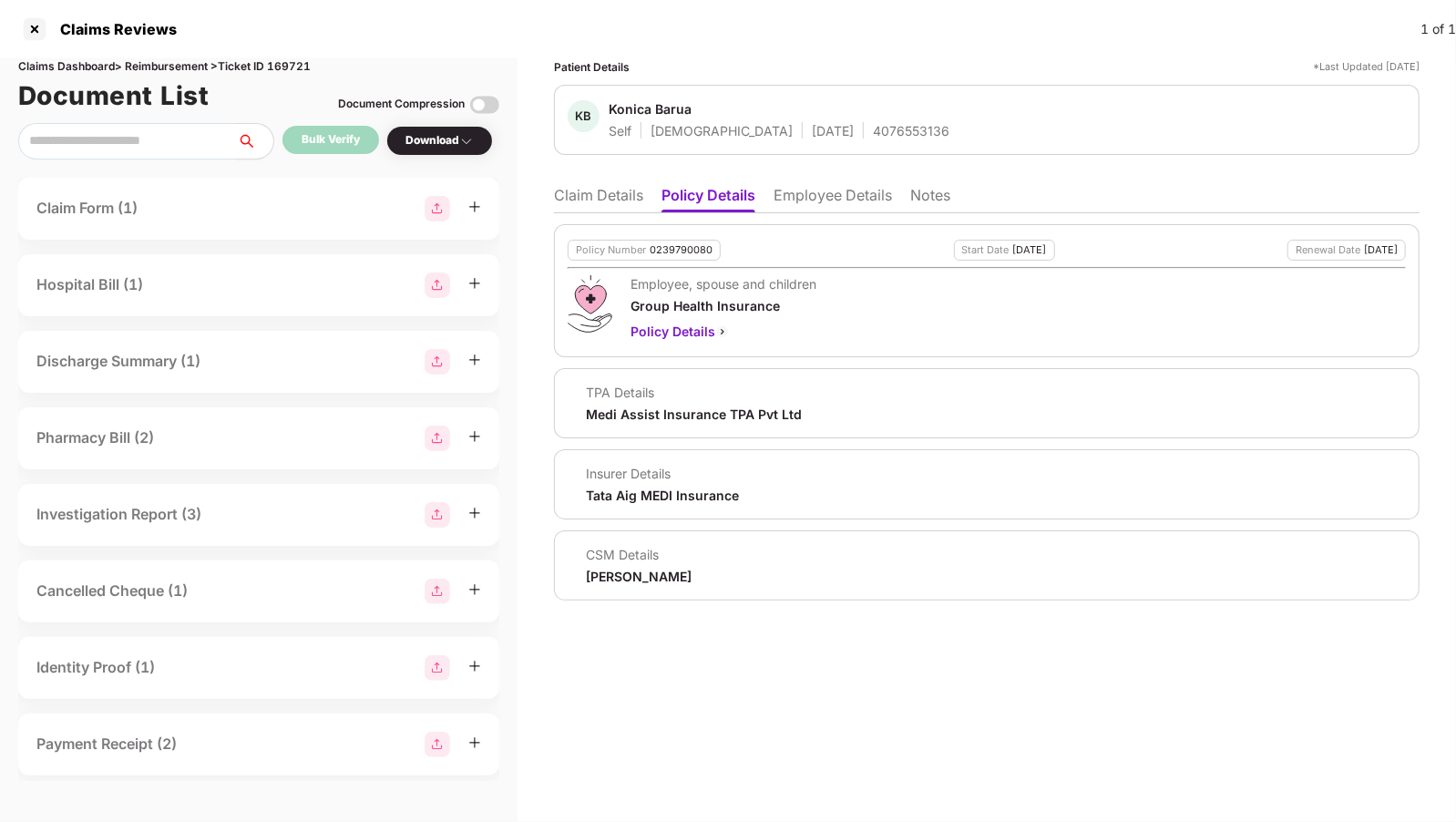
click at [785, 201] on li "Employee Details" at bounding box center [832, 199] width 119 height 26
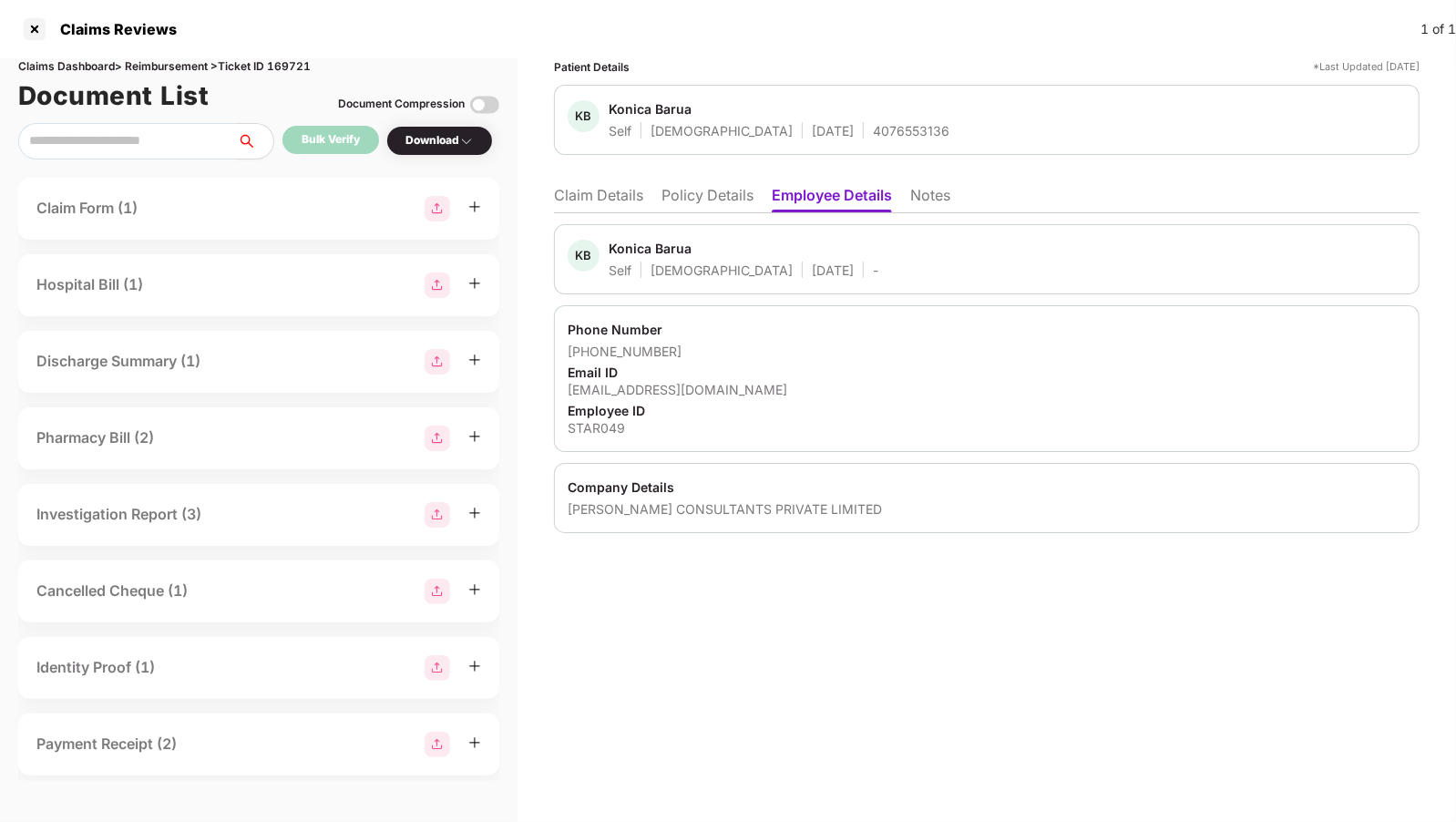
click at [646, 495] on div "Company Details [PERSON_NAME] CONSULTANTS PRIVATE LIMITED" at bounding box center [986, 498] width 866 height 70
copy div "[PERSON_NAME] CONSULTANTS PRIVATE LIMITED"
